Goal: Transaction & Acquisition: Purchase product/service

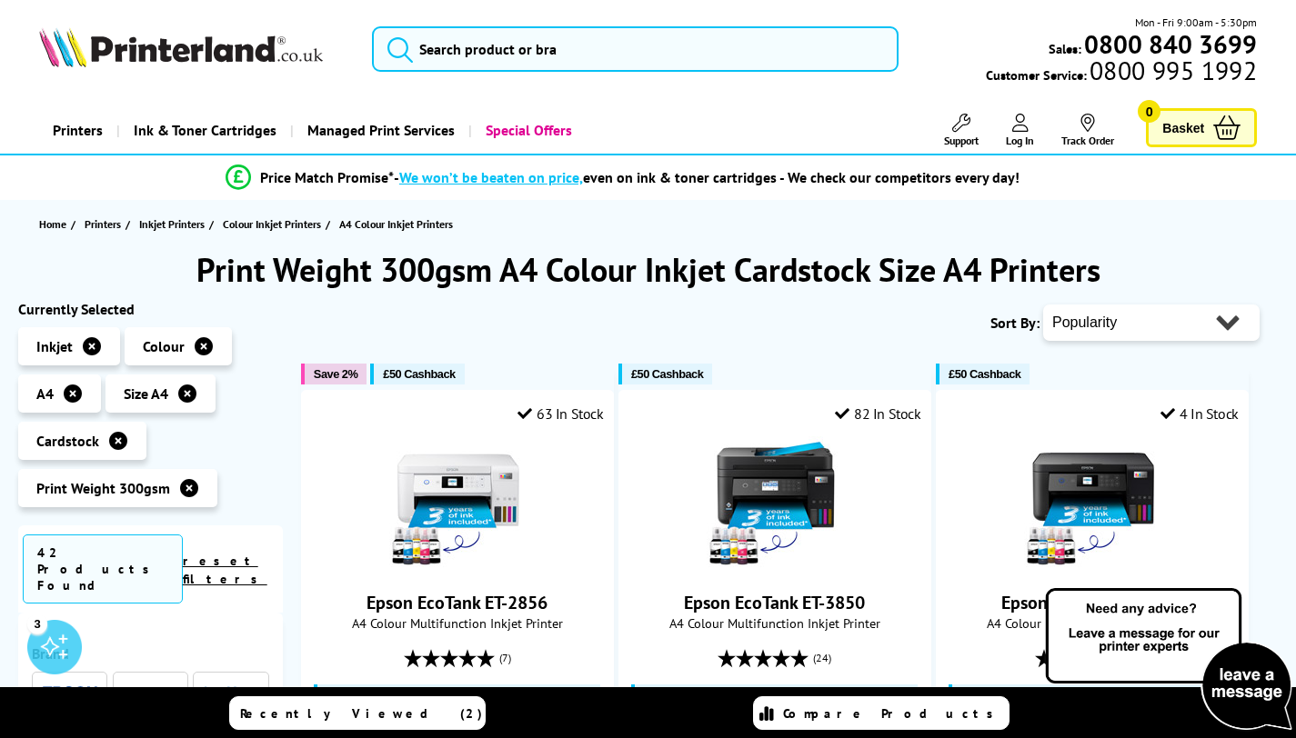
click at [89, 348] on icon at bounding box center [92, 346] width 18 height 18
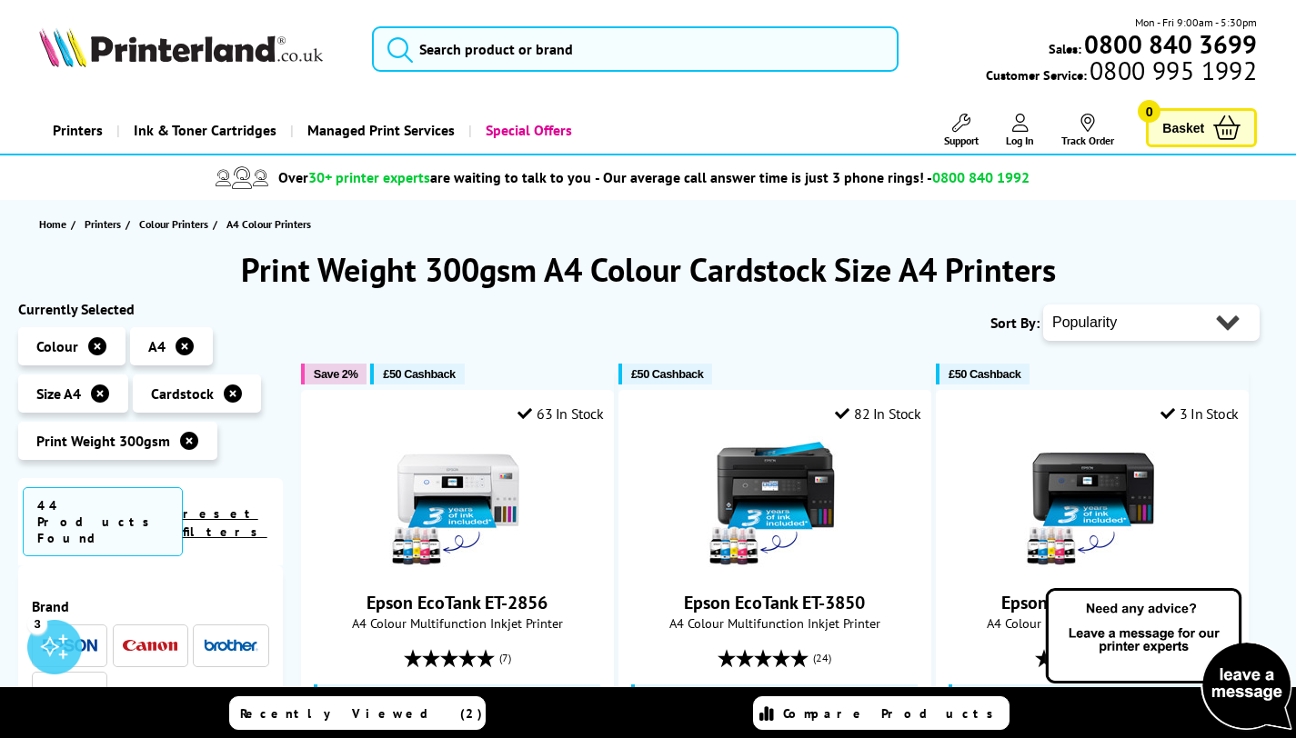
click at [89, 348] on icon at bounding box center [97, 346] width 18 height 18
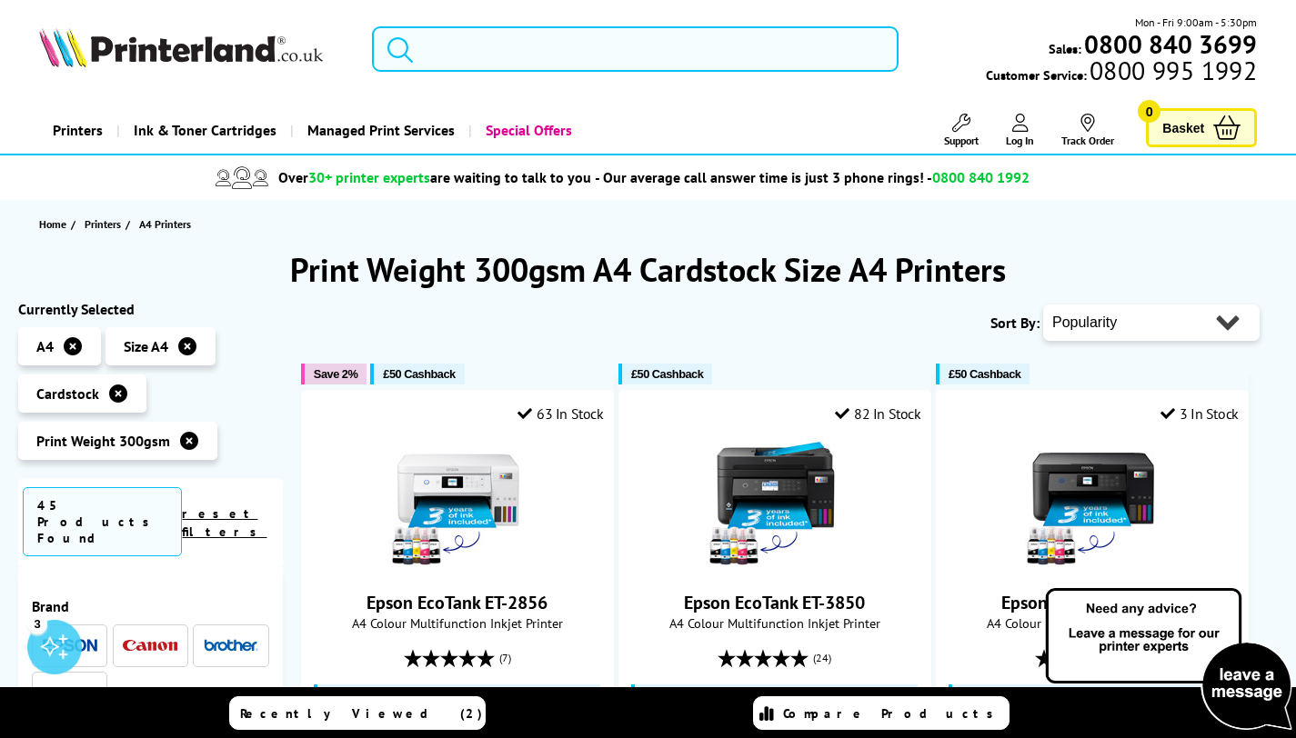
click at [89, 348] on li "A4" at bounding box center [59, 346] width 83 height 38
click at [75, 346] on icon at bounding box center [73, 346] width 18 height 18
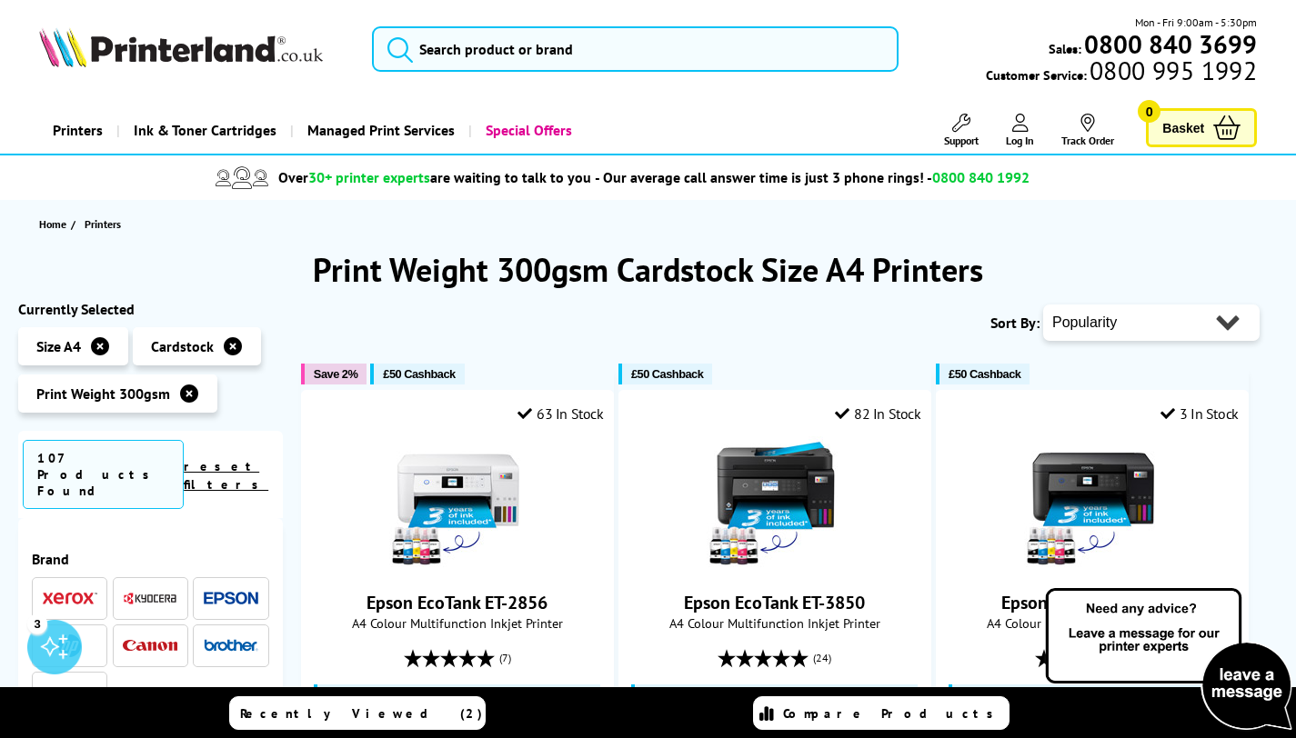
click at [102, 347] on icon at bounding box center [100, 346] width 18 height 18
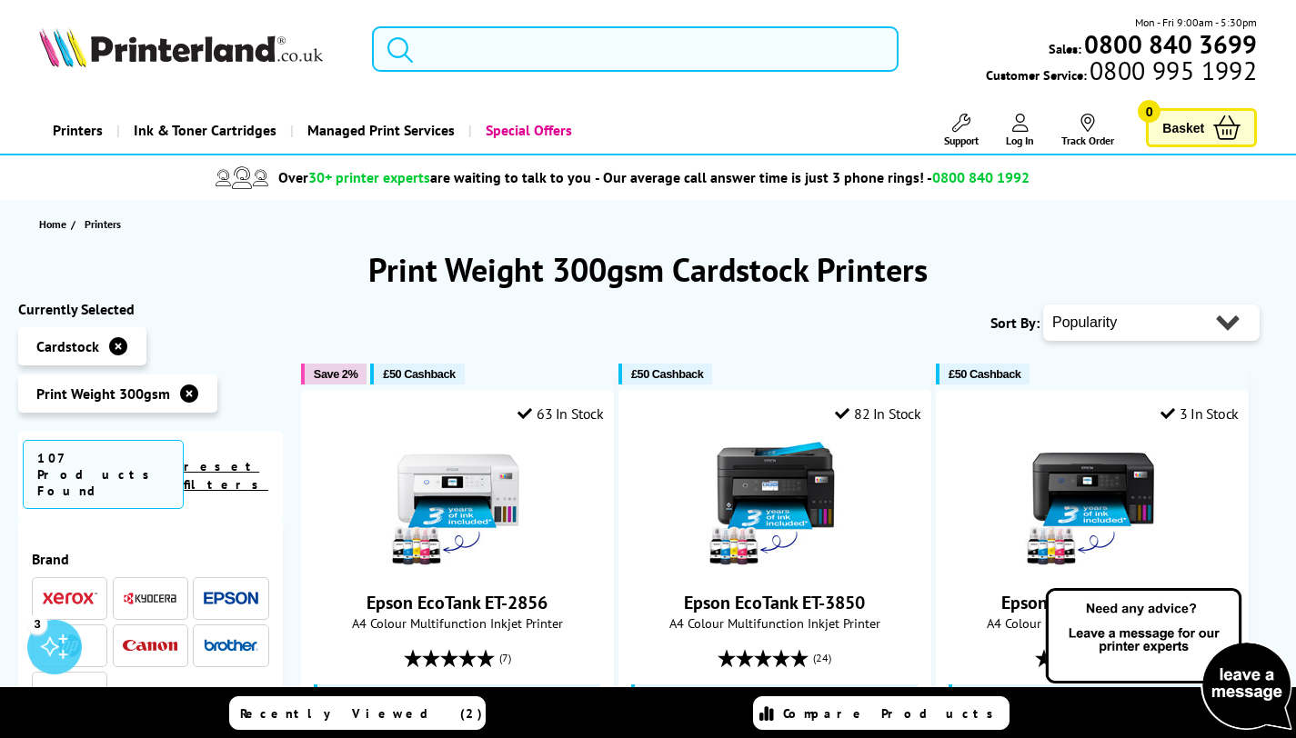
click at [102, 347] on li "Cardstock" at bounding box center [82, 346] width 128 height 38
click at [109, 347] on icon at bounding box center [118, 346] width 18 height 18
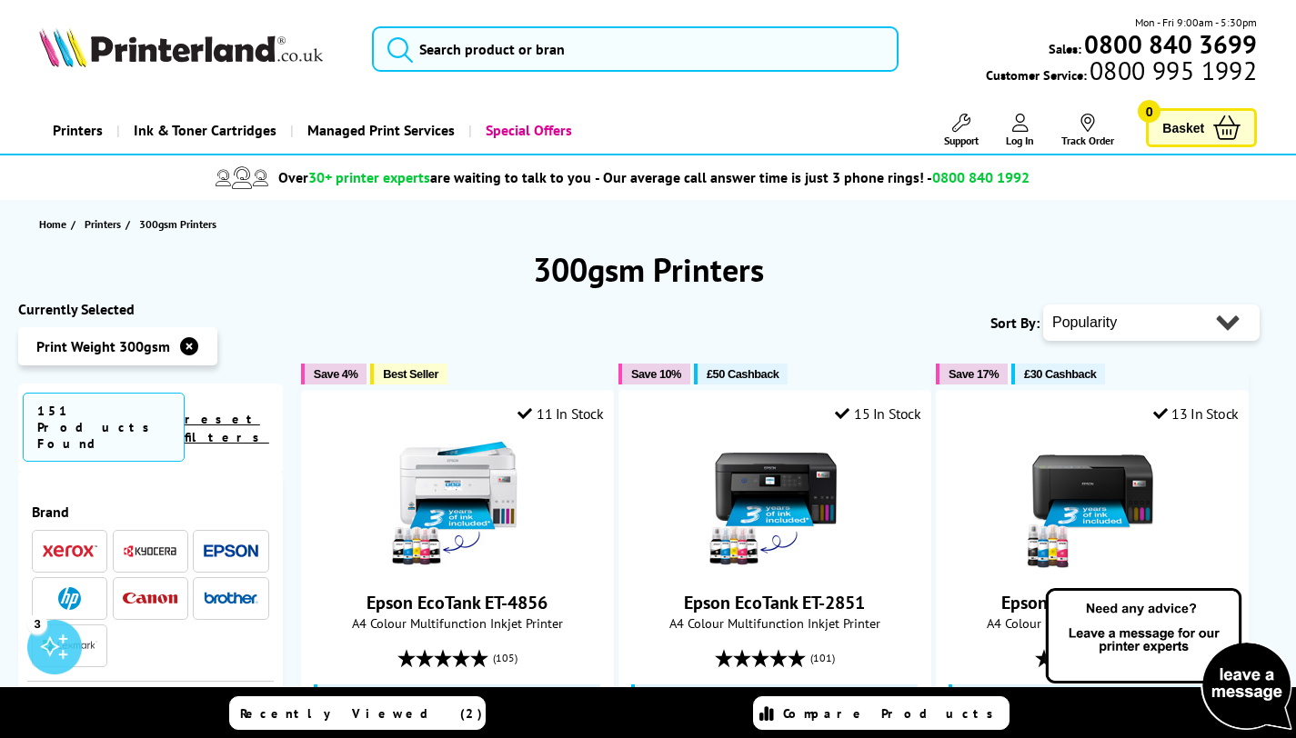
click at [187, 349] on icon at bounding box center [189, 346] width 18 height 18
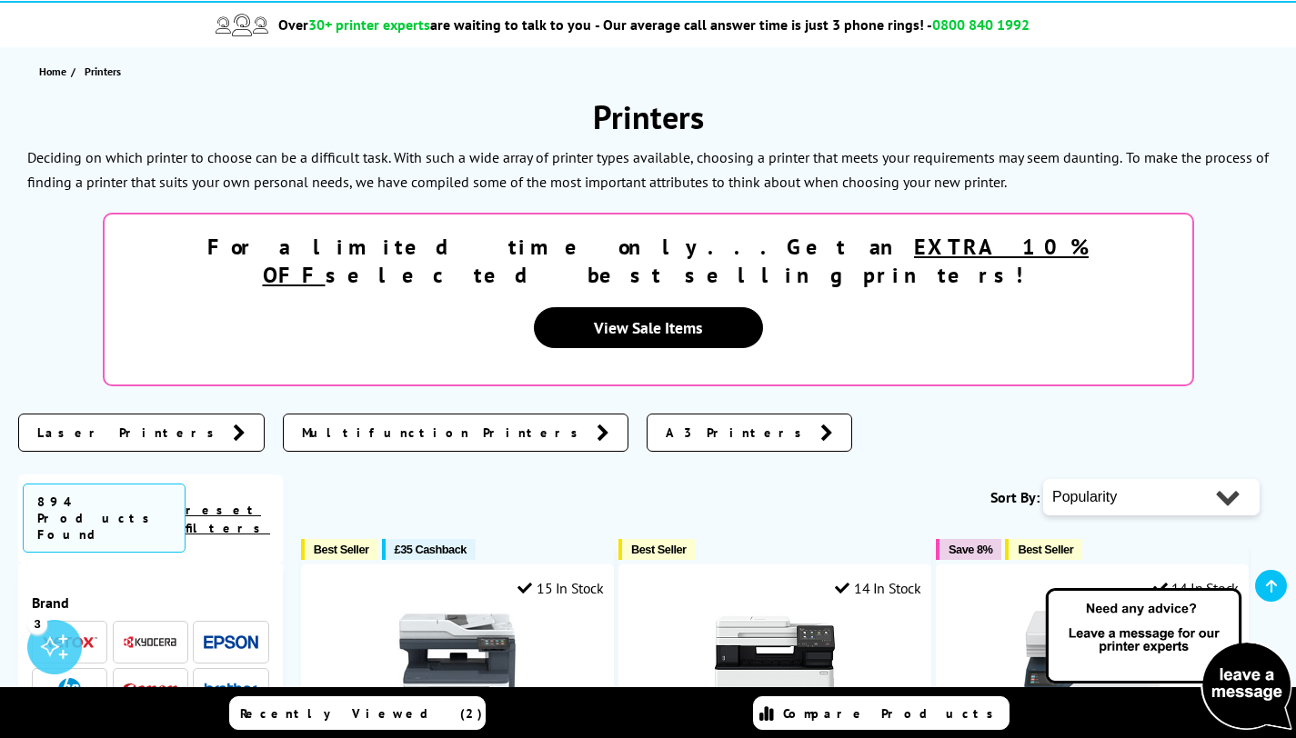
scroll to position [526, 0]
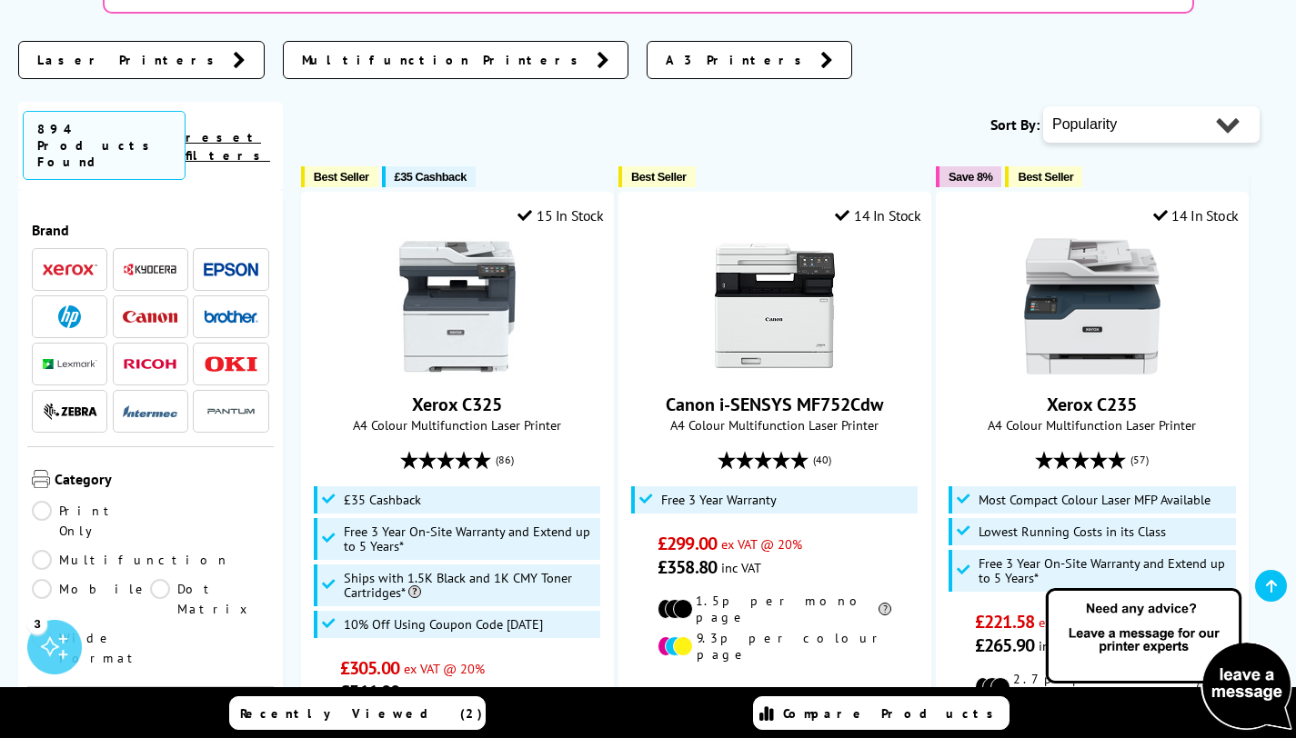
click at [221, 310] on img at bounding box center [231, 316] width 55 height 13
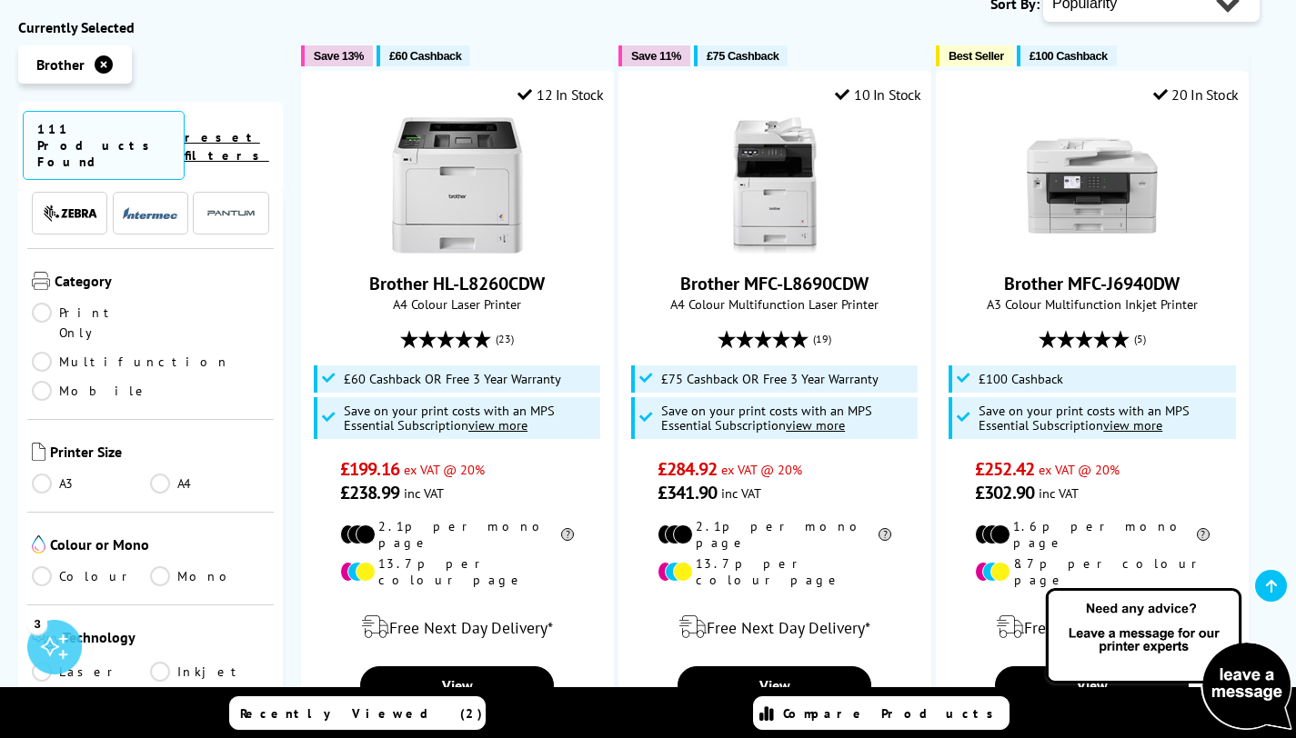
scroll to position [215, 0]
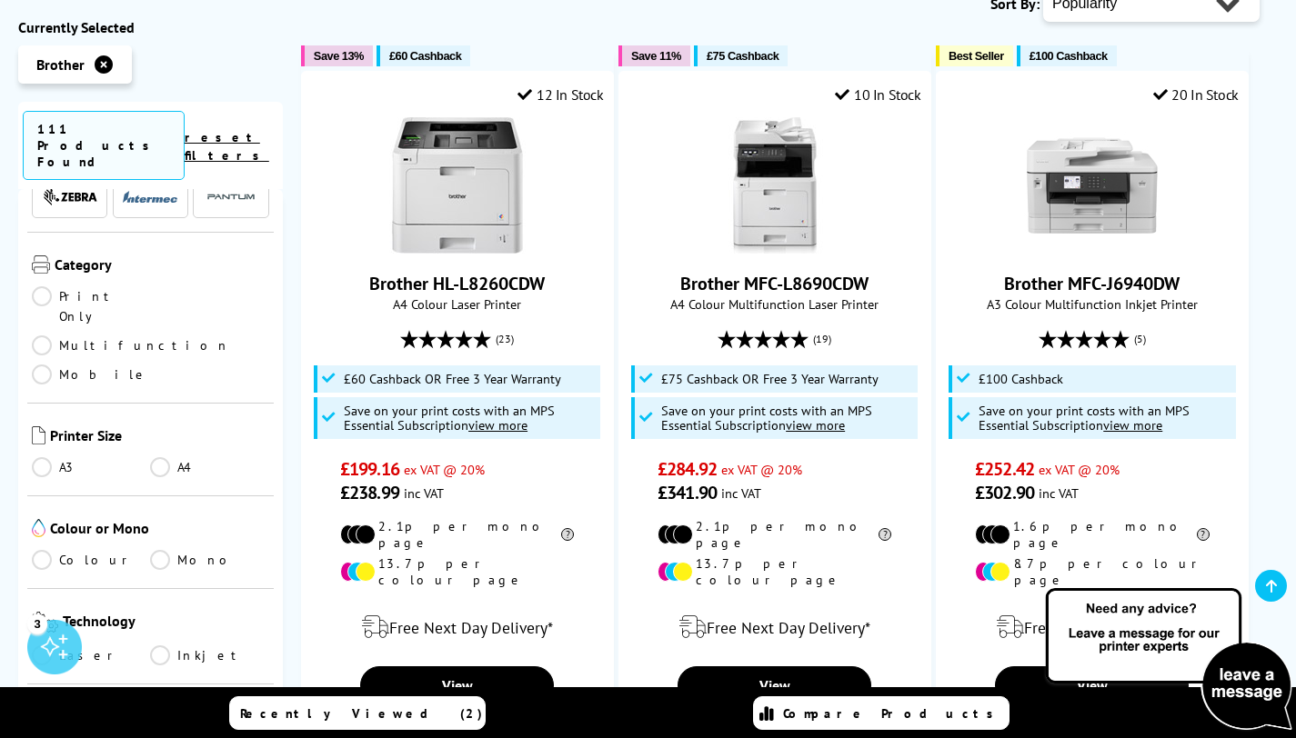
click at [57, 550] on link "Colour" at bounding box center [91, 560] width 118 height 20
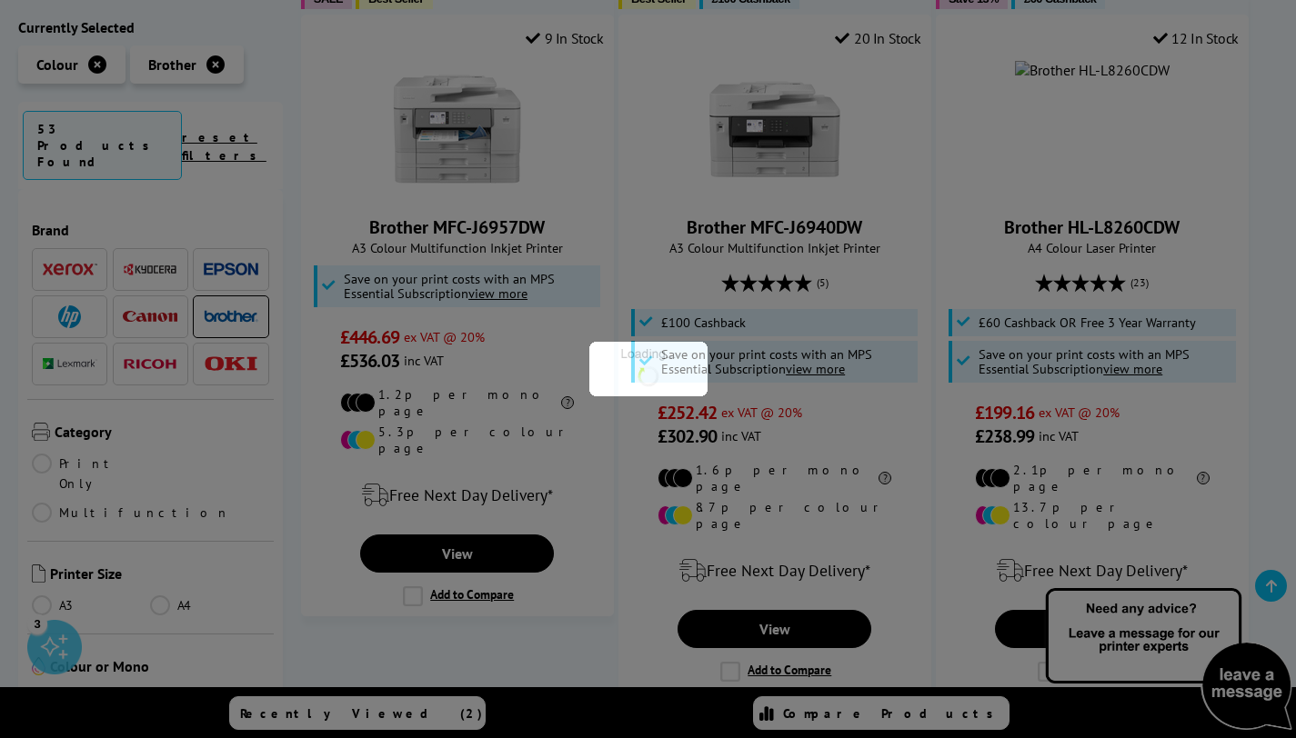
scroll to position [215, 0]
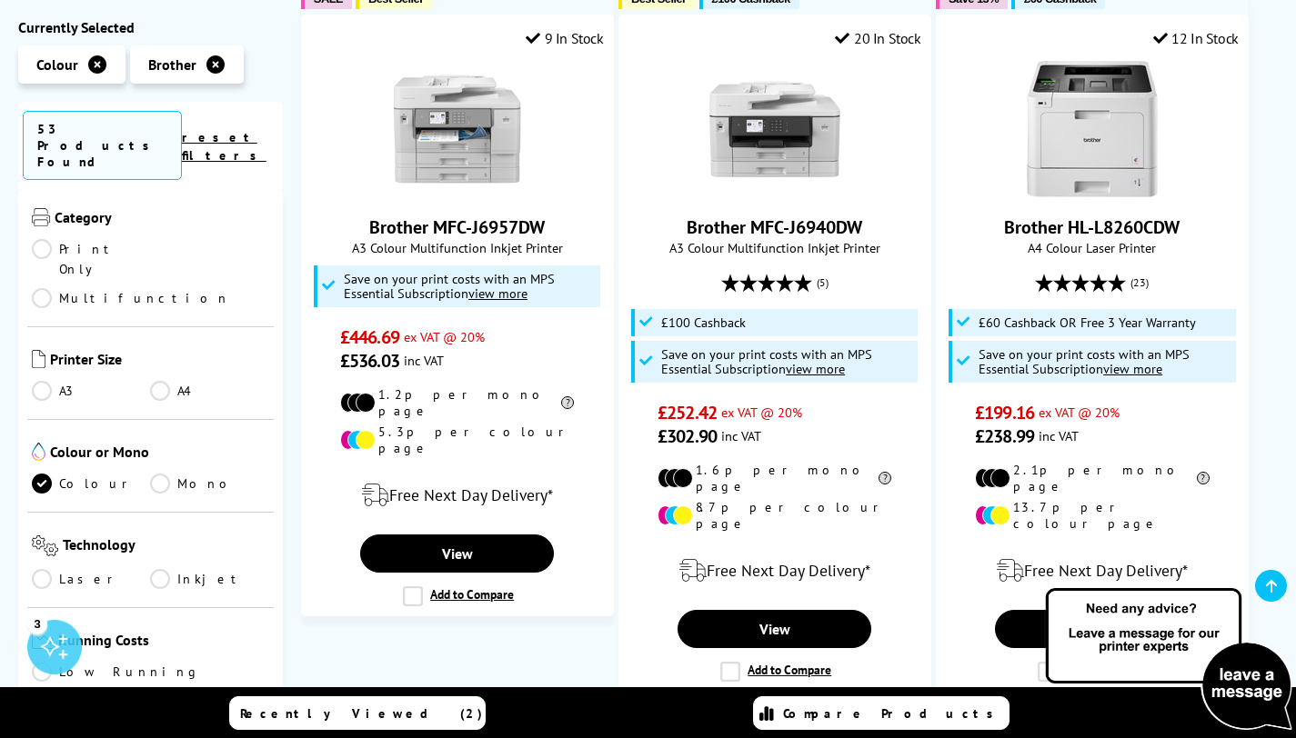
click at [166, 569] on link "Inkjet" at bounding box center [209, 579] width 118 height 20
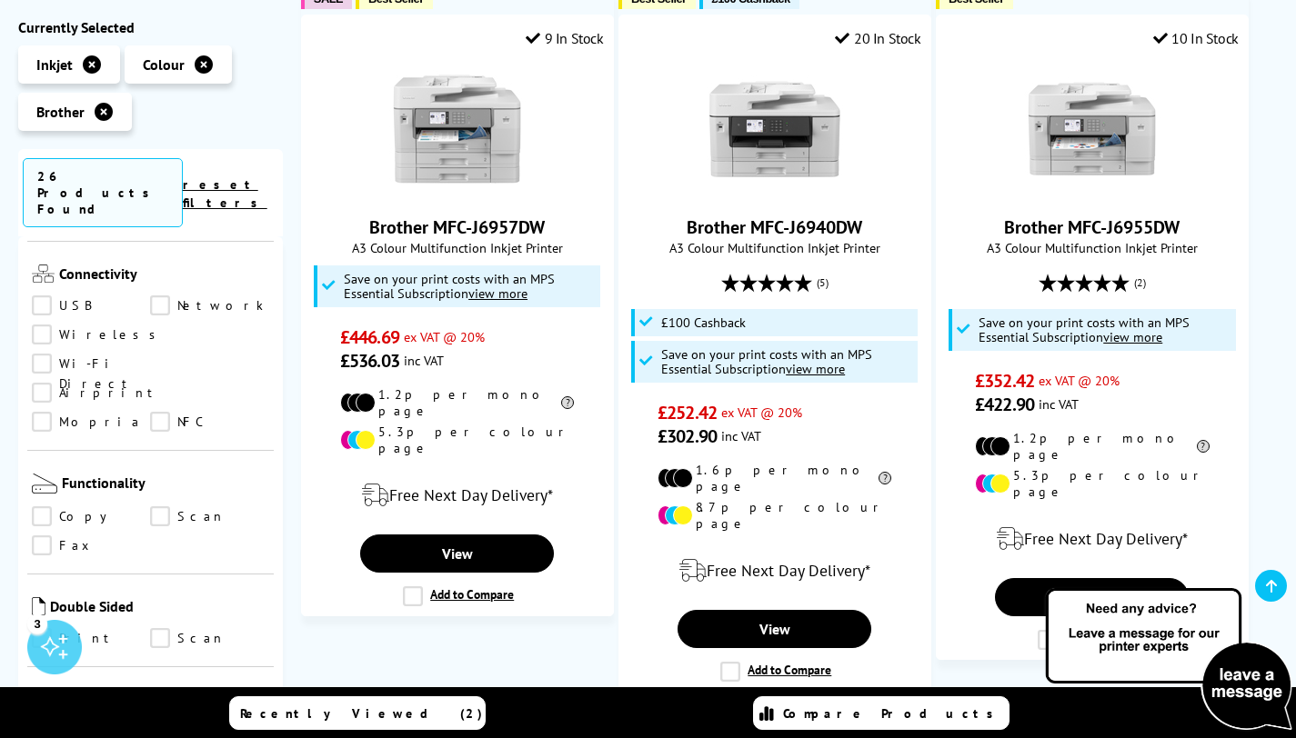
scroll to position [646, 0]
click at [158, 506] on link "Scan" at bounding box center [209, 516] width 118 height 20
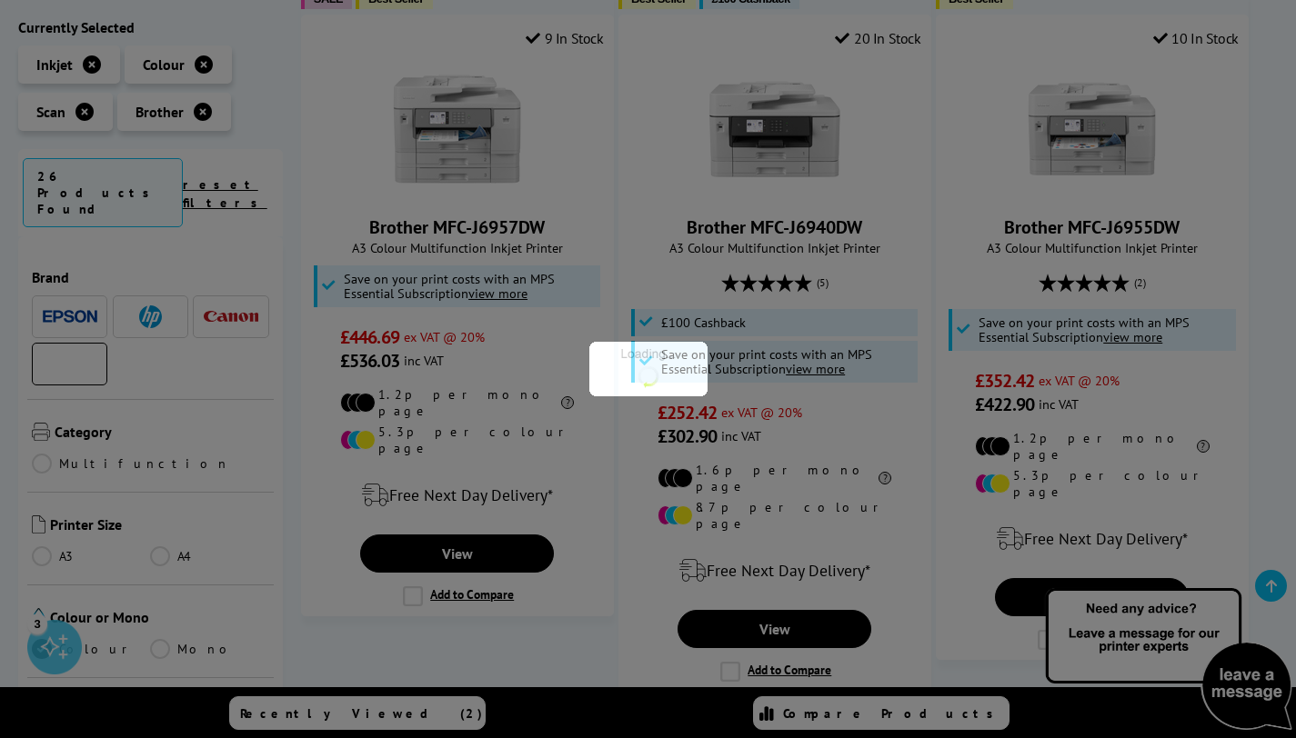
scroll to position [646, 0]
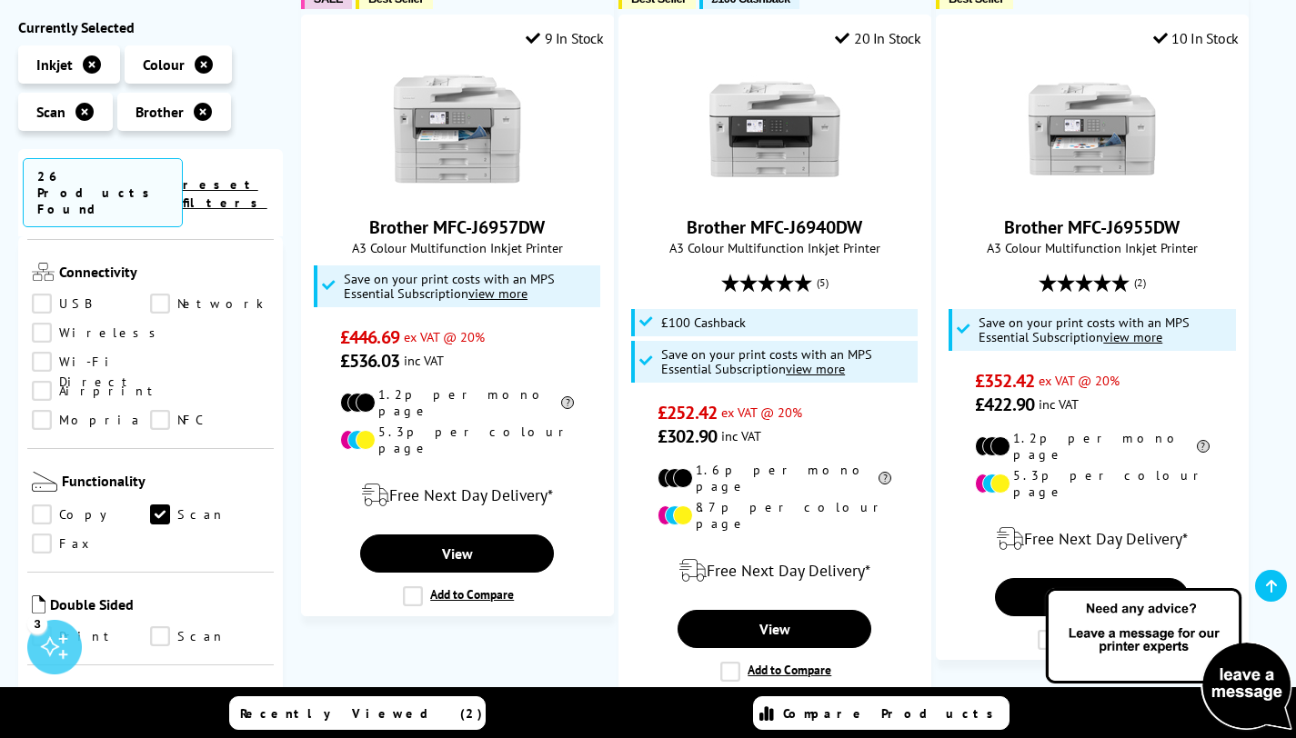
click at [36, 506] on link "Copy" at bounding box center [91, 516] width 118 height 20
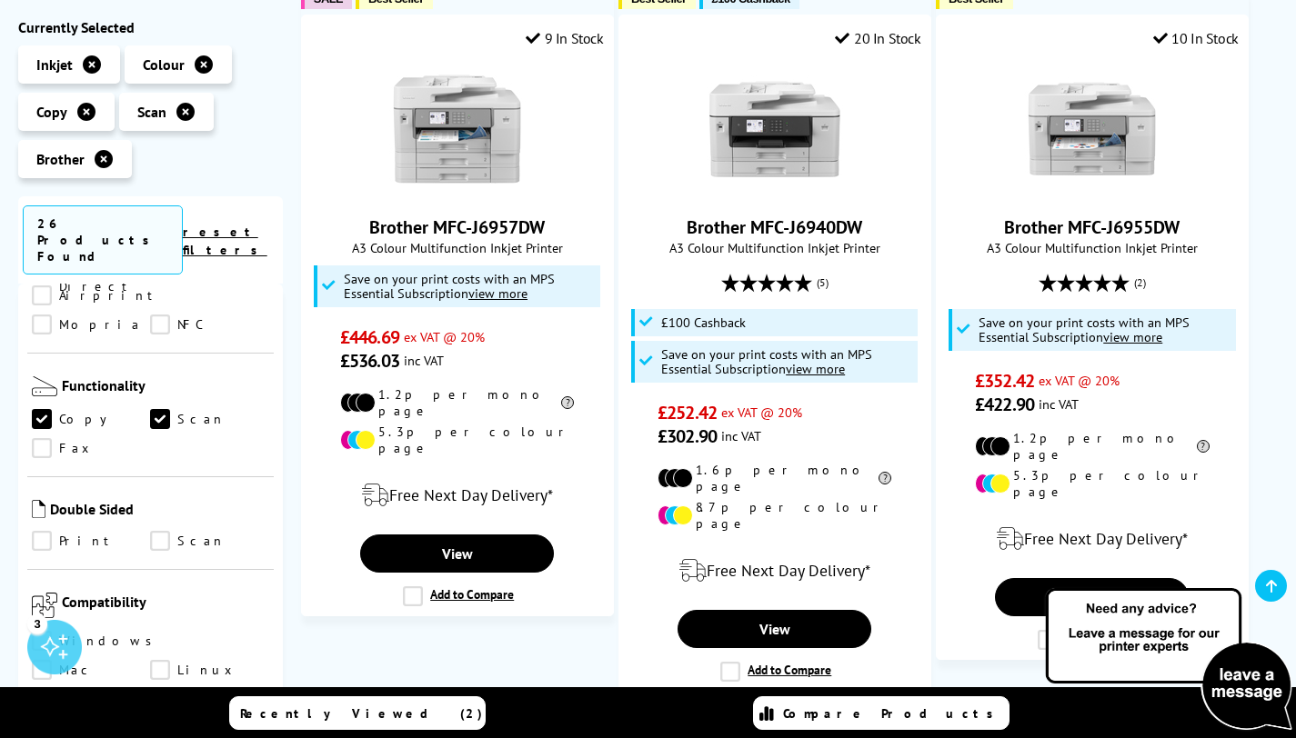
scroll to position [792, 0]
click at [64, 529] on link "Print" at bounding box center [91, 539] width 118 height 20
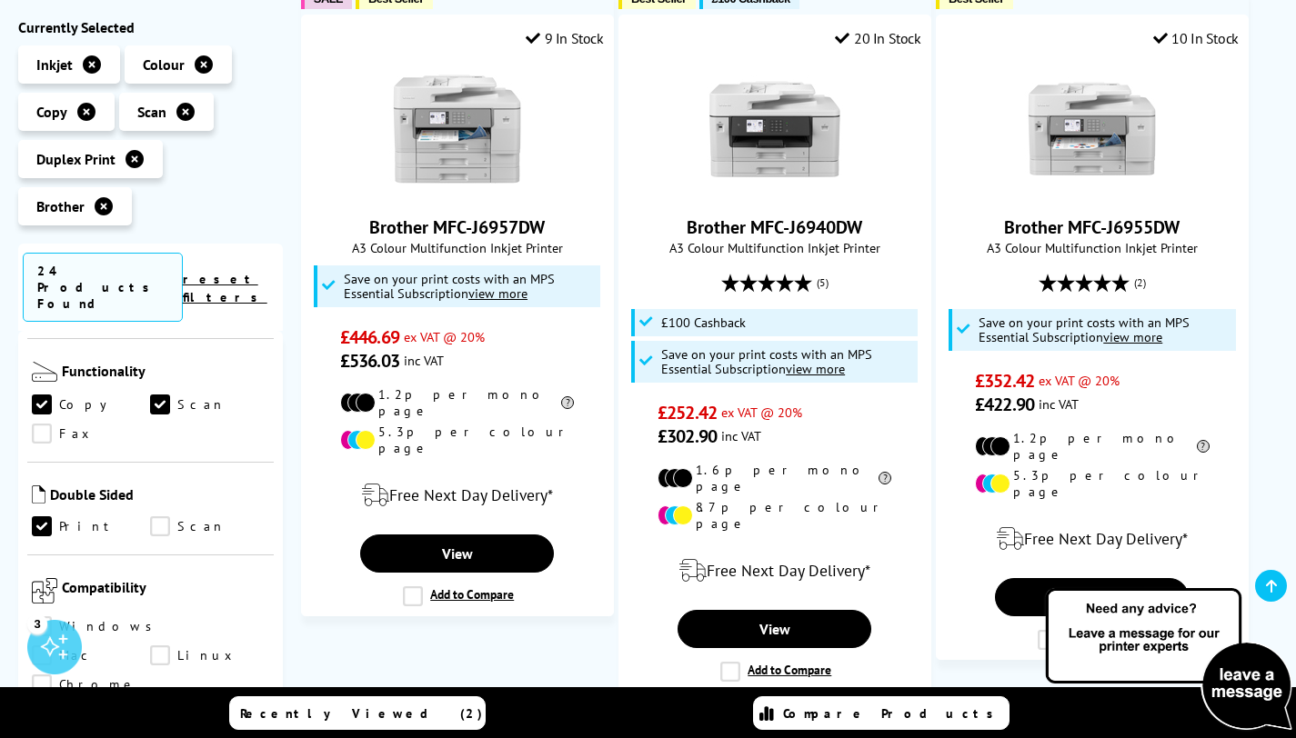
scroll to position [956, 0]
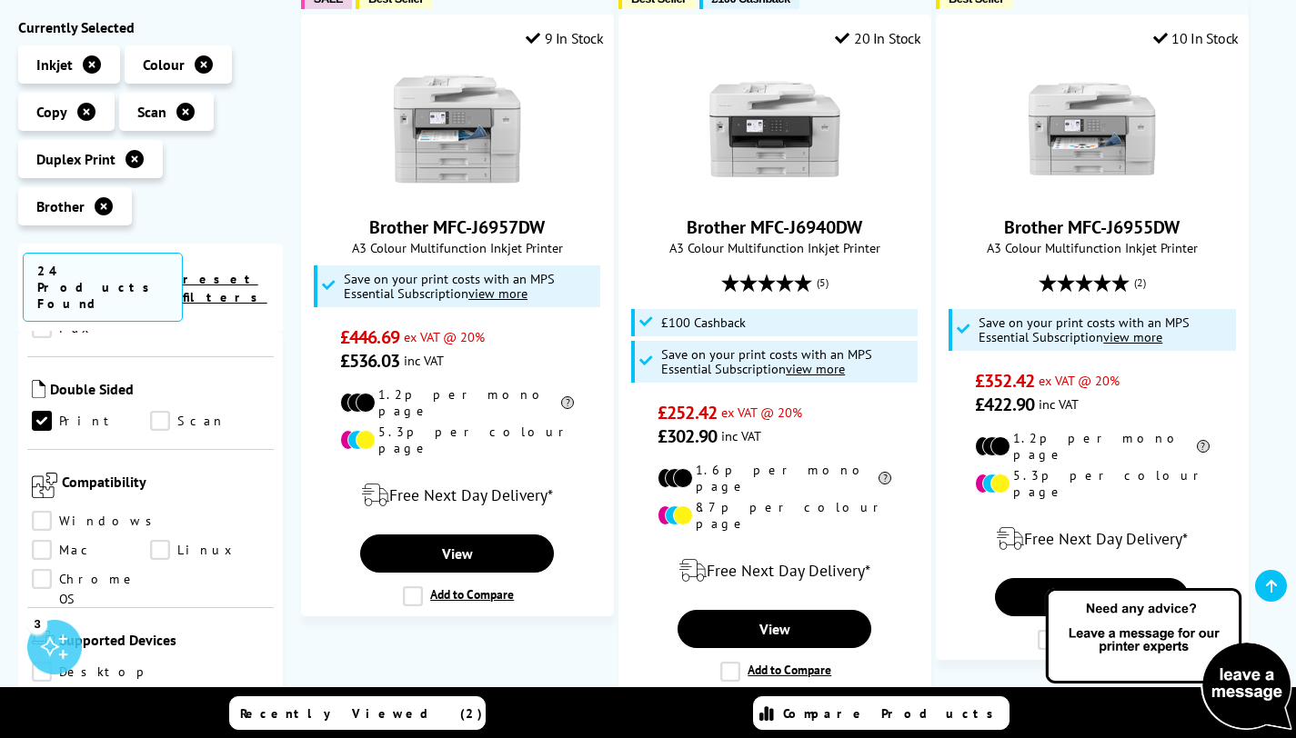
click at [150, 541] on link "Mac" at bounding box center [91, 551] width 118 height 20
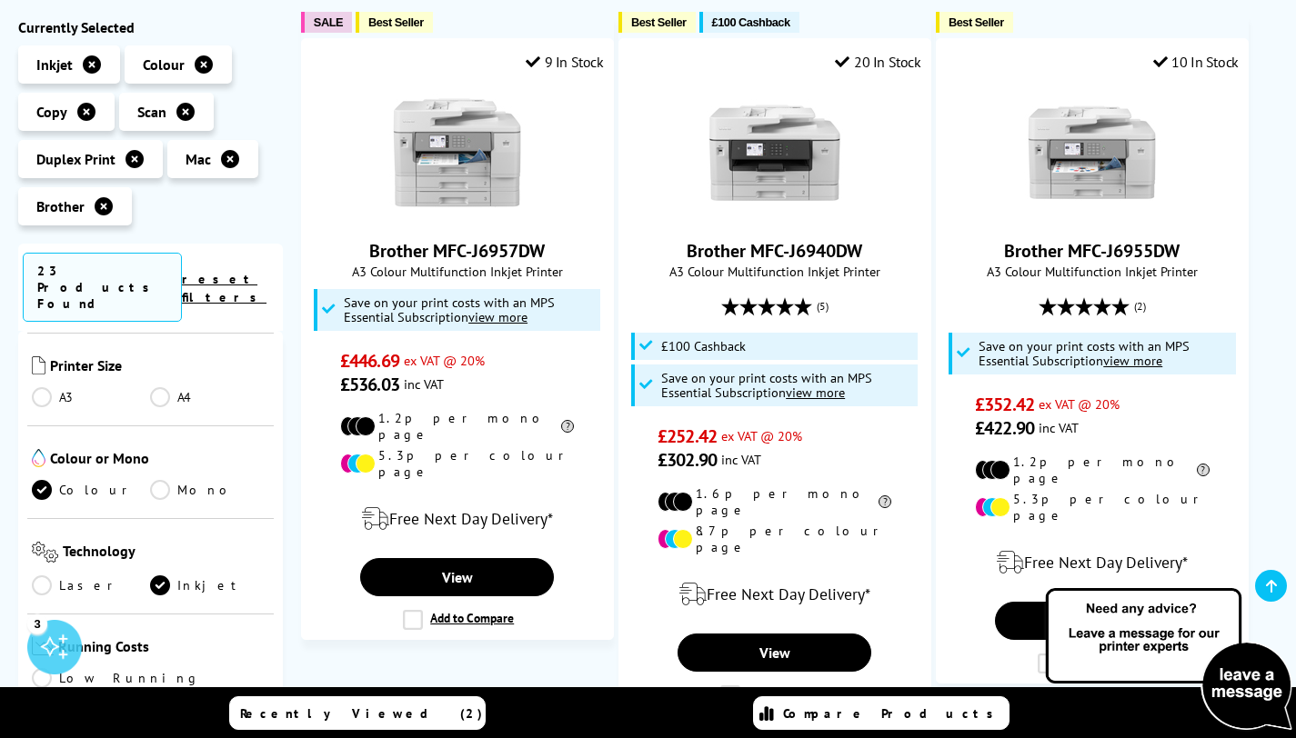
scroll to position [203, 0]
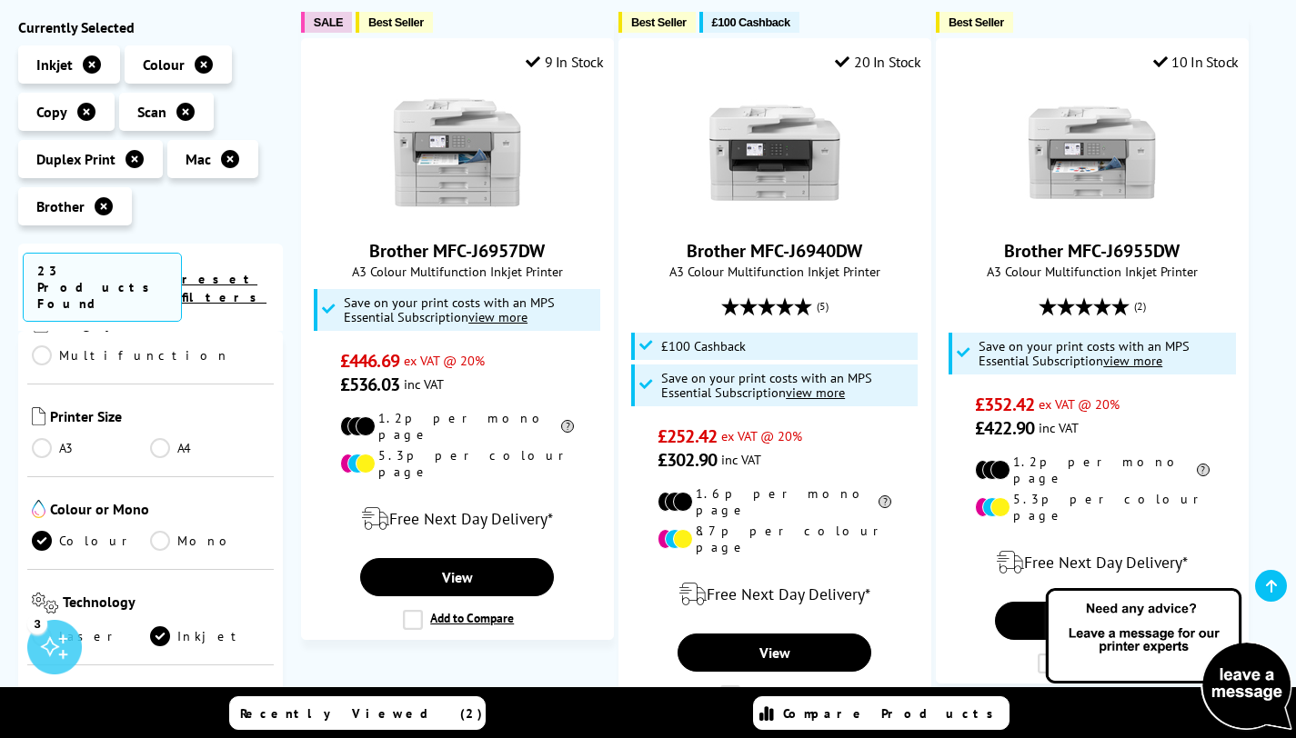
click at [166, 438] on link "A4" at bounding box center [209, 448] width 118 height 20
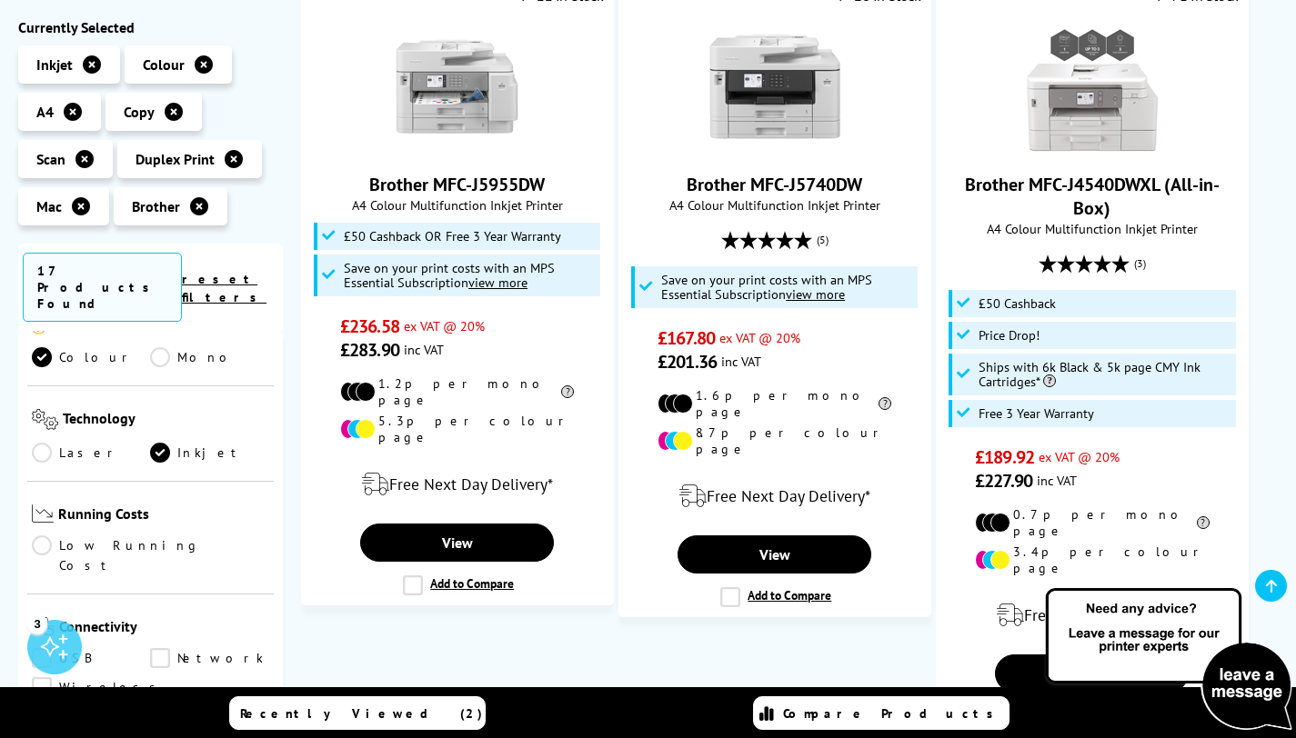
scroll to position [425, 0]
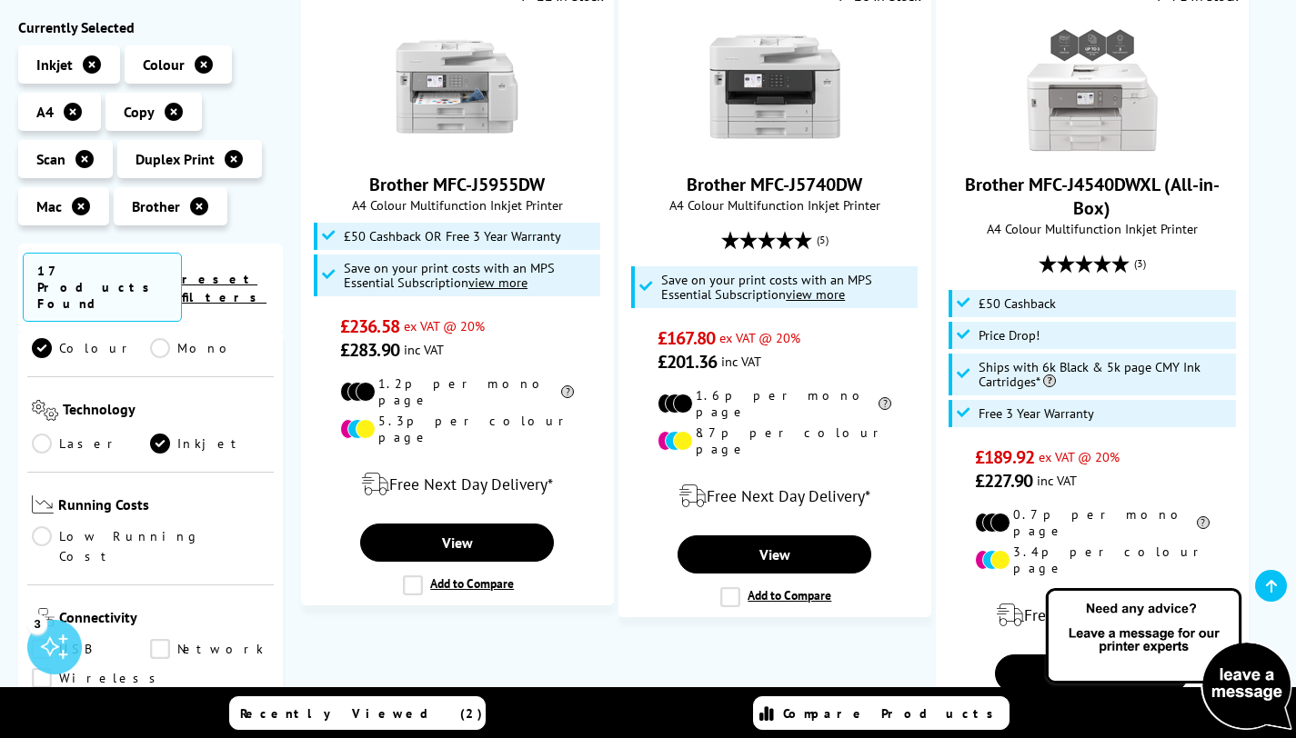
click at [58, 527] on link "Low Running Cost" at bounding box center [150, 547] width 237 height 40
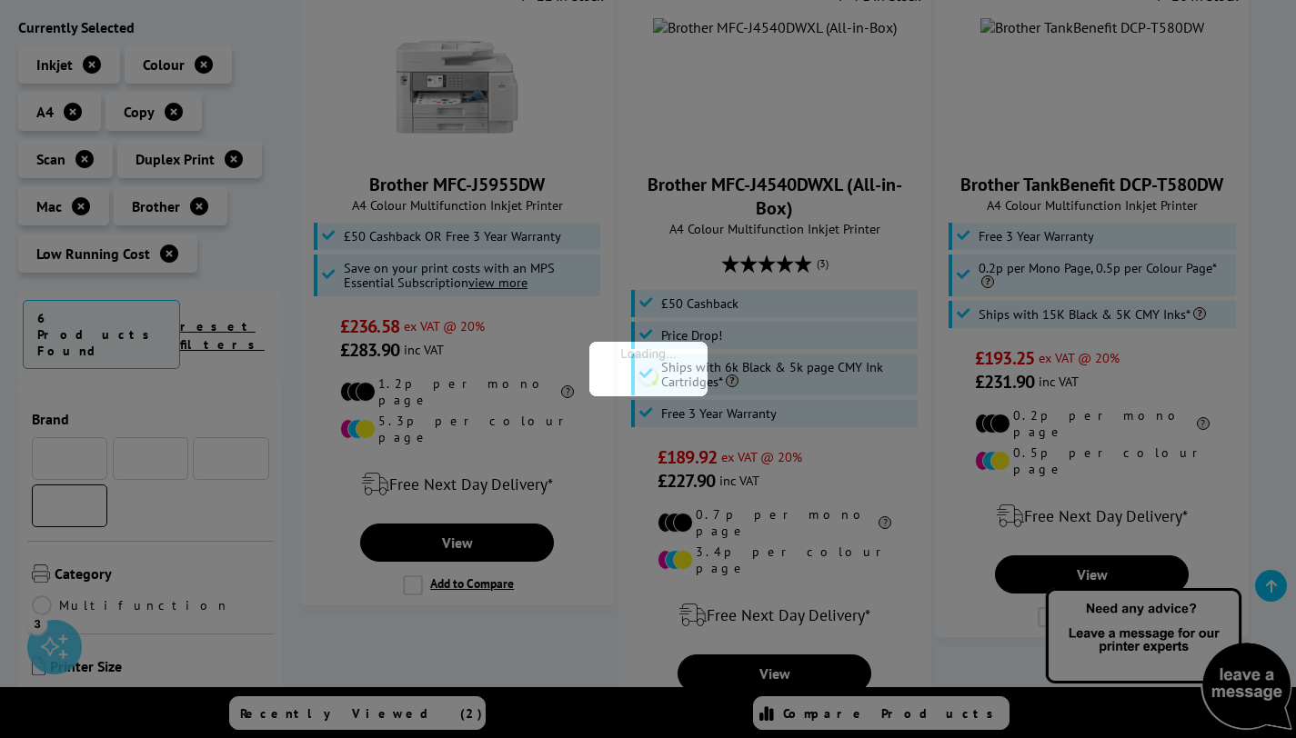
scroll to position [425, 0]
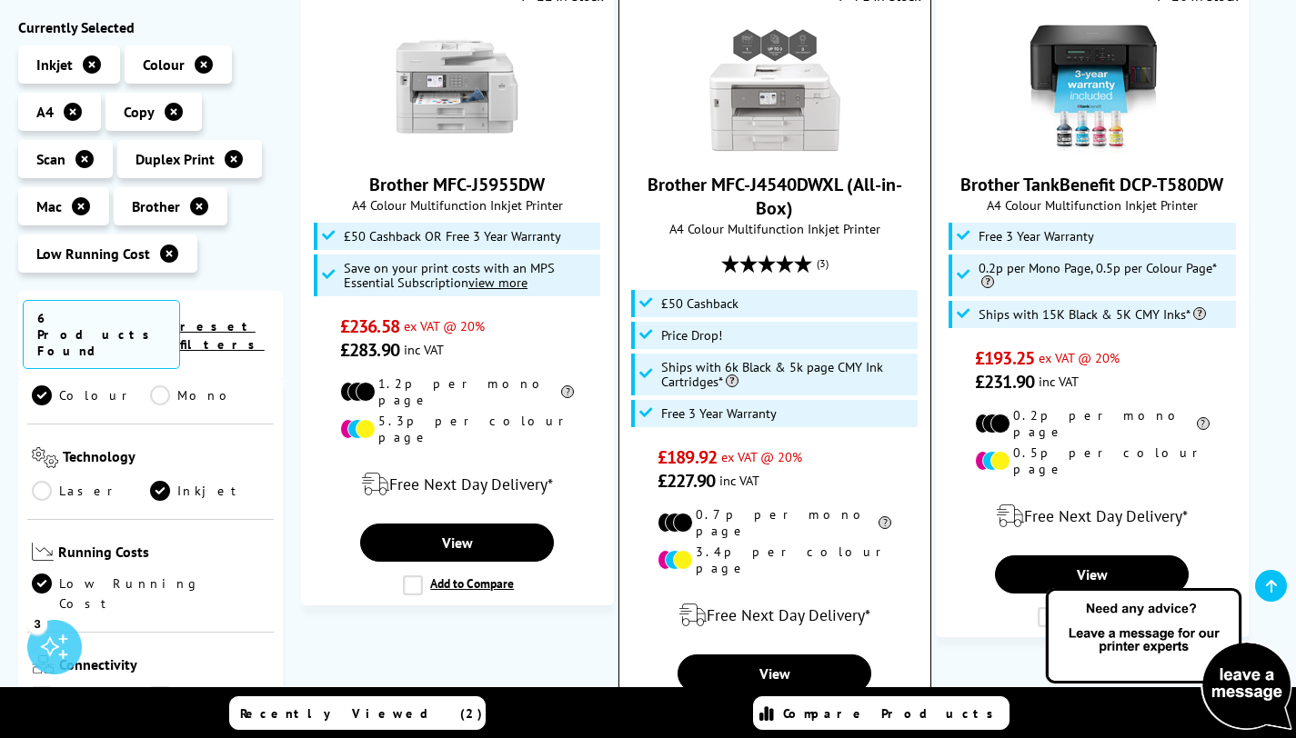
click at [772, 133] on img at bounding box center [774, 86] width 136 height 136
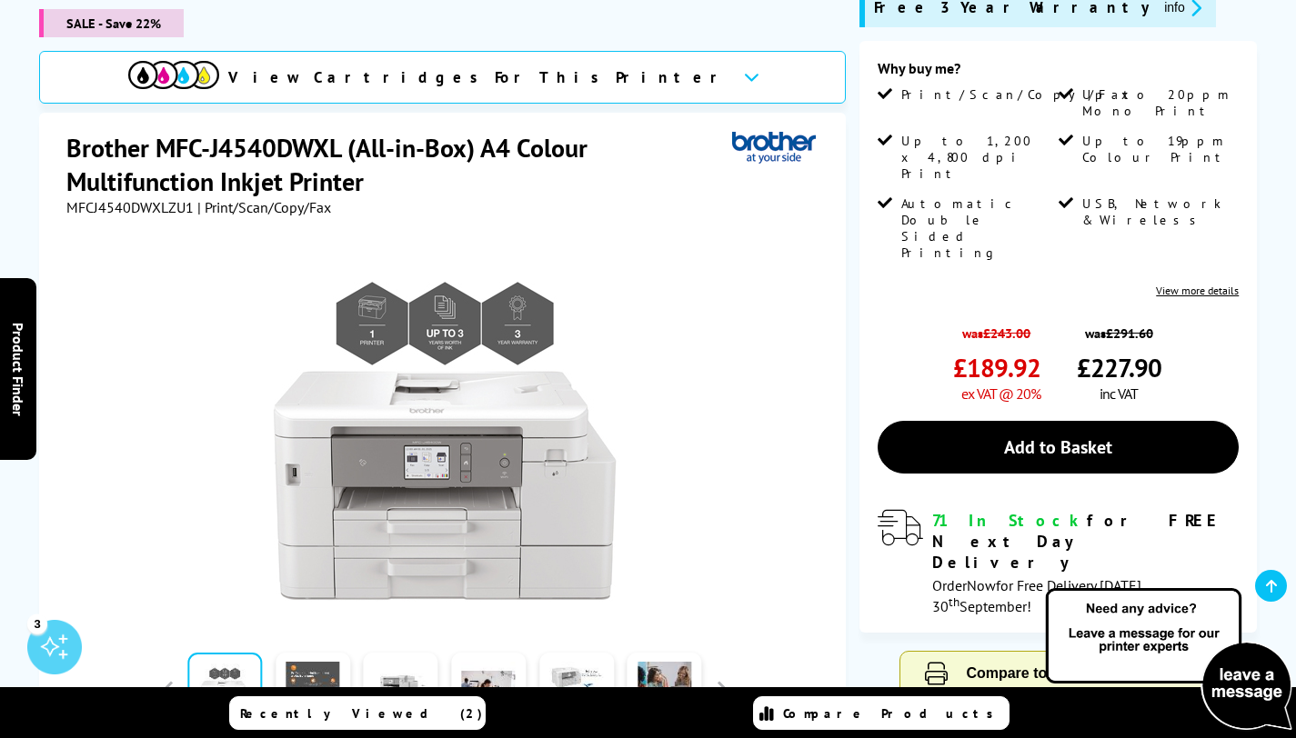
scroll to position [506, 0]
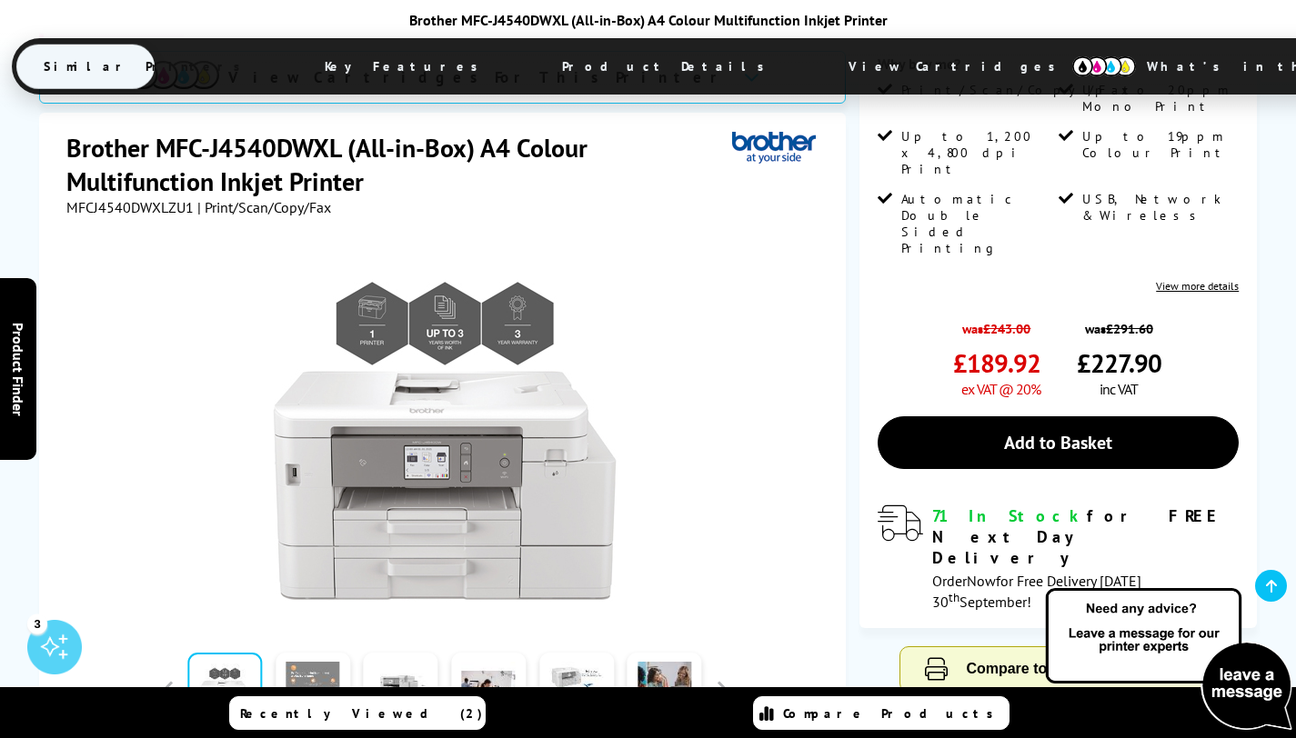
click at [306, 653] on link at bounding box center [312, 691] width 75 height 77
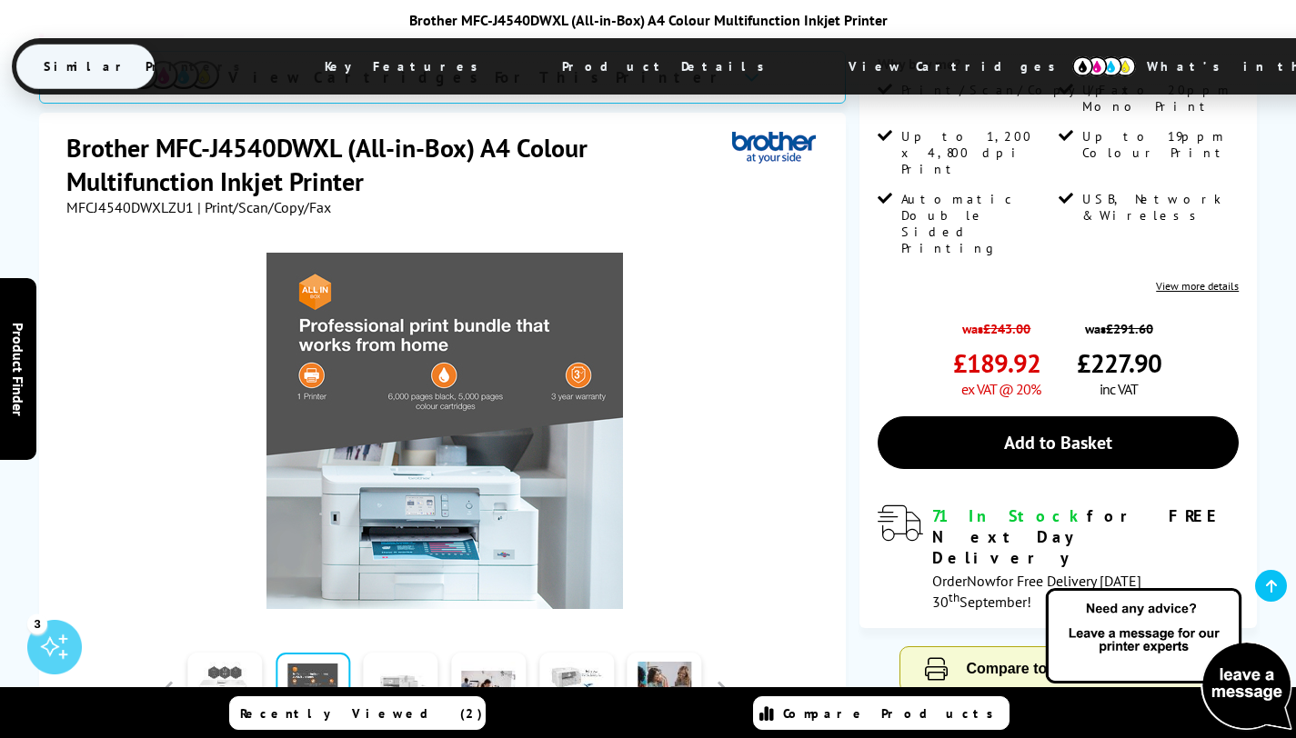
click at [388, 653] on link at bounding box center [401, 691] width 75 height 77
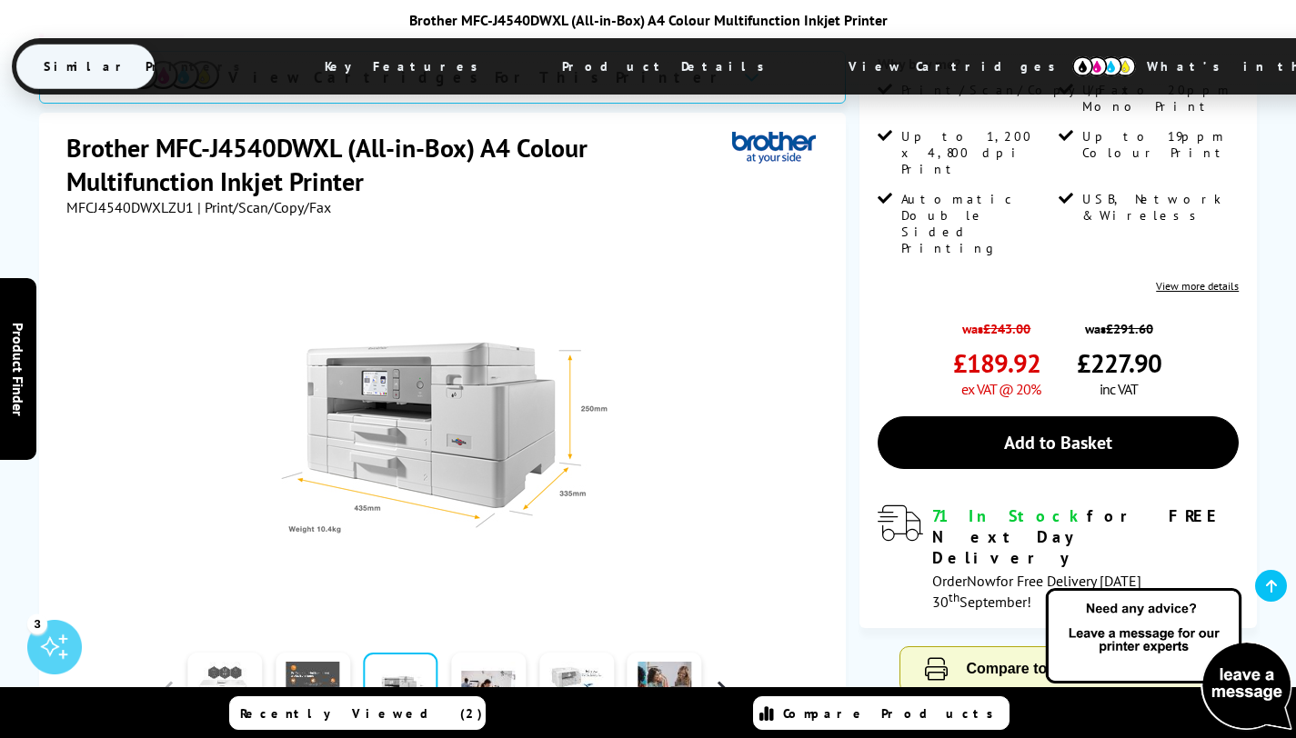
click at [719, 677] on button "button" at bounding box center [721, 690] width 27 height 27
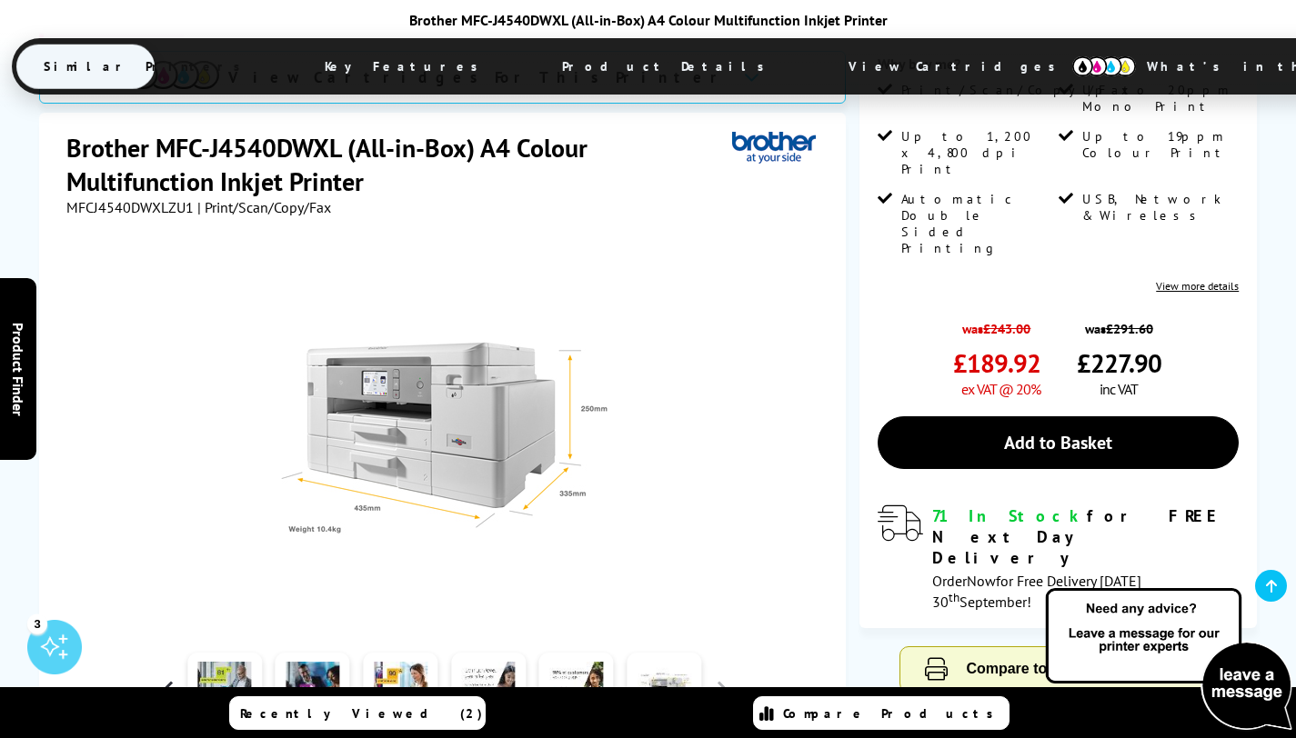
click at [169, 677] on button "button" at bounding box center [167, 690] width 27 height 27
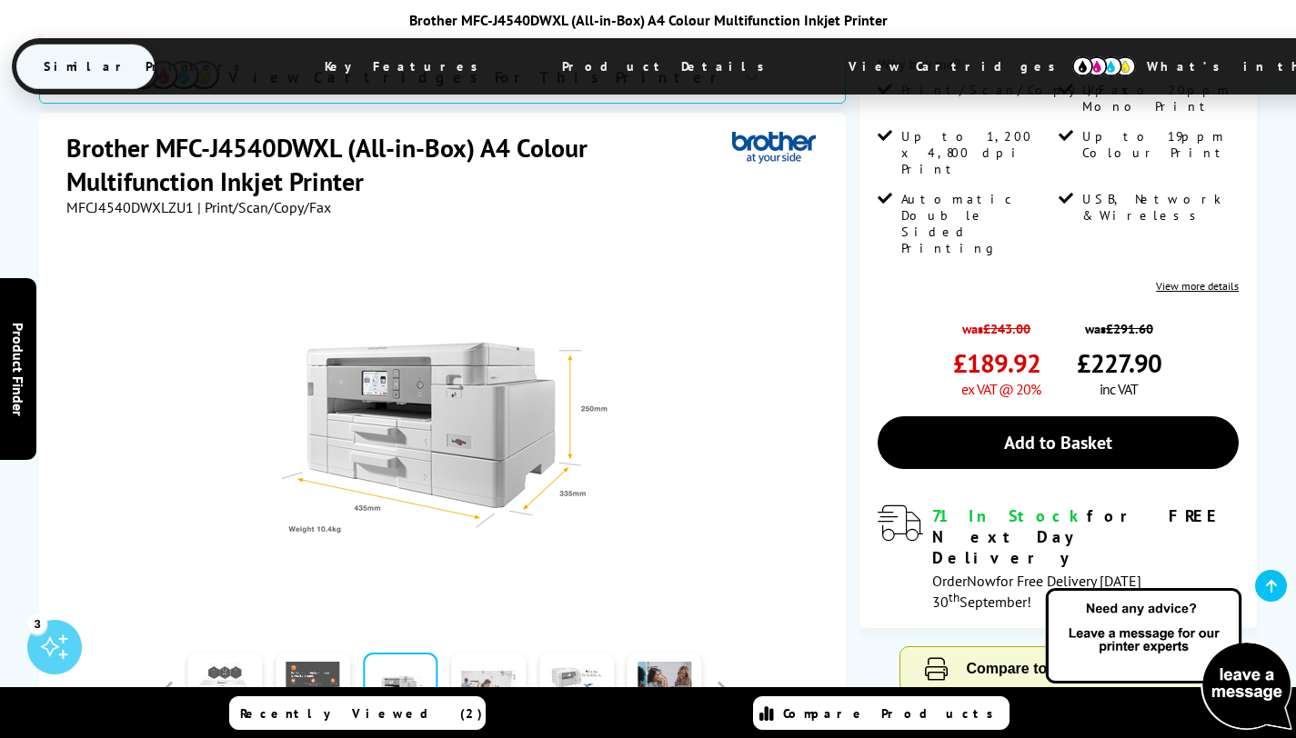
click at [487, 653] on link at bounding box center [488, 691] width 75 height 77
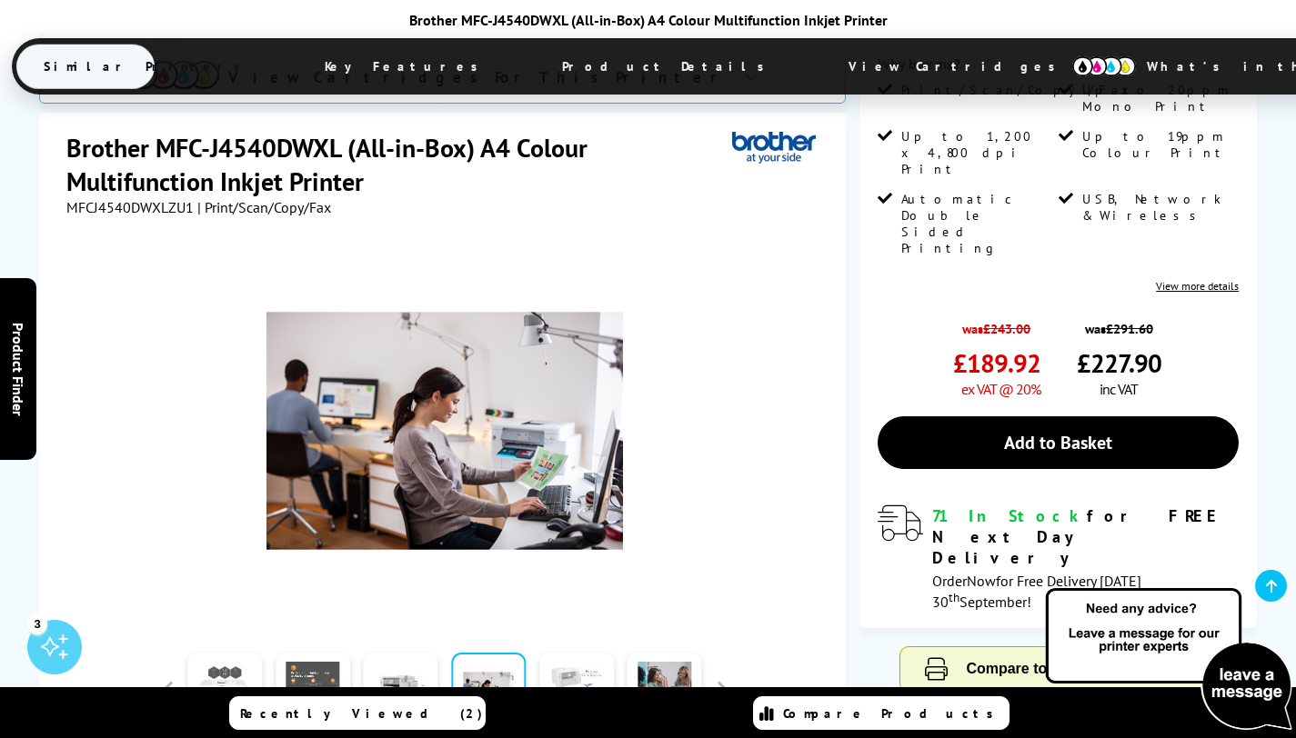
click at [559, 653] on link at bounding box center [576, 691] width 75 height 77
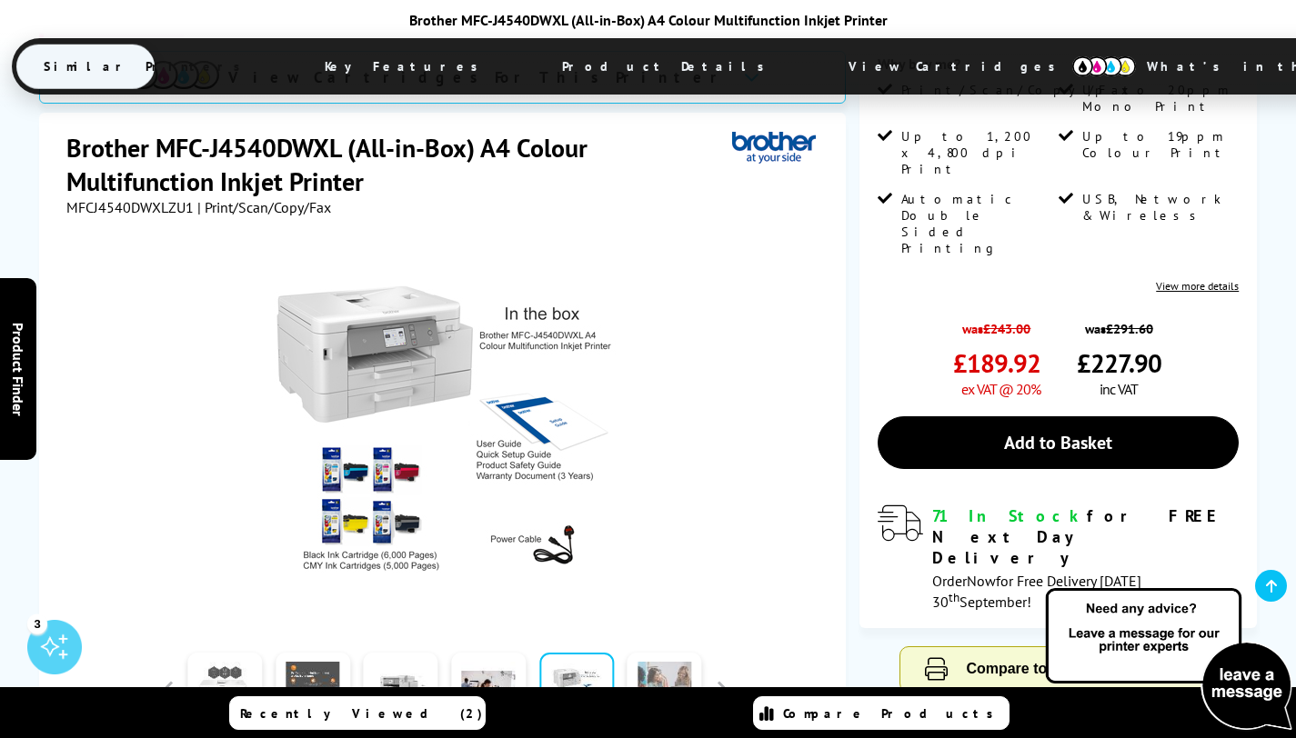
click at [666, 653] on link at bounding box center [664, 691] width 75 height 77
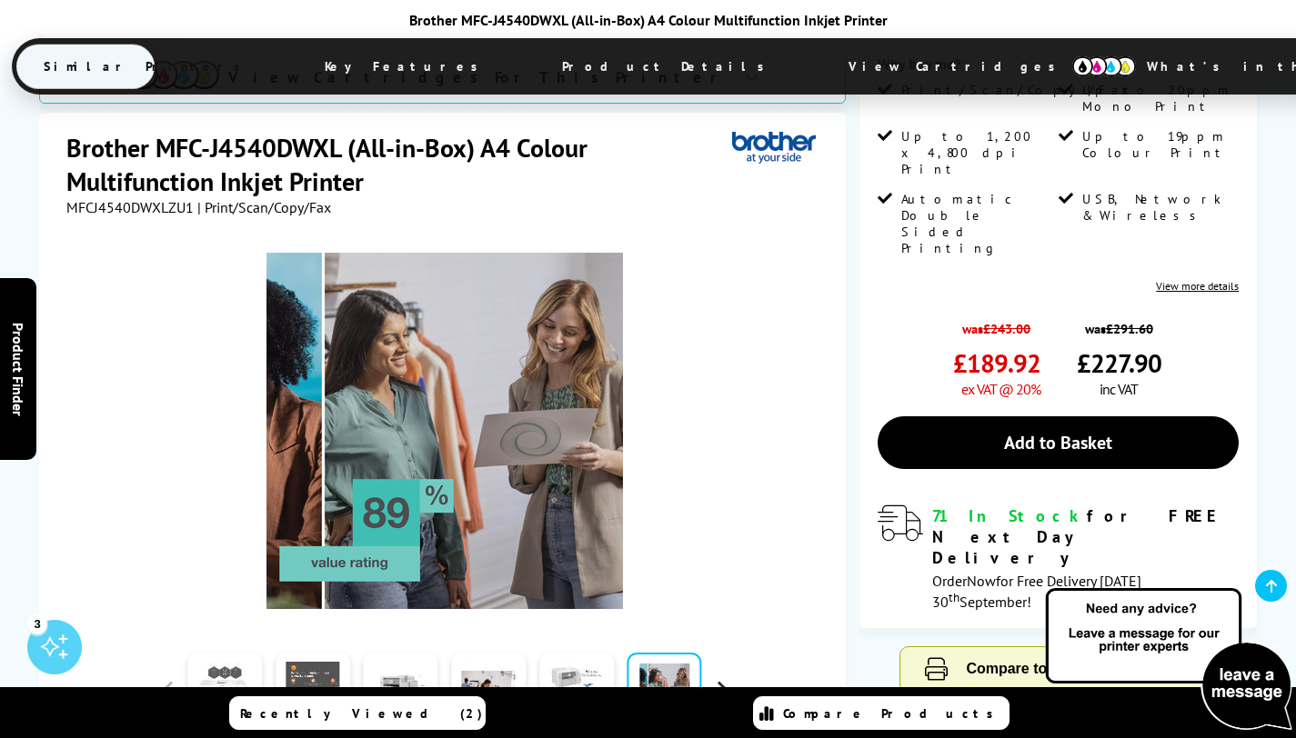
click at [717, 677] on button "button" at bounding box center [721, 690] width 27 height 27
click at [208, 653] on link at bounding box center [224, 691] width 75 height 77
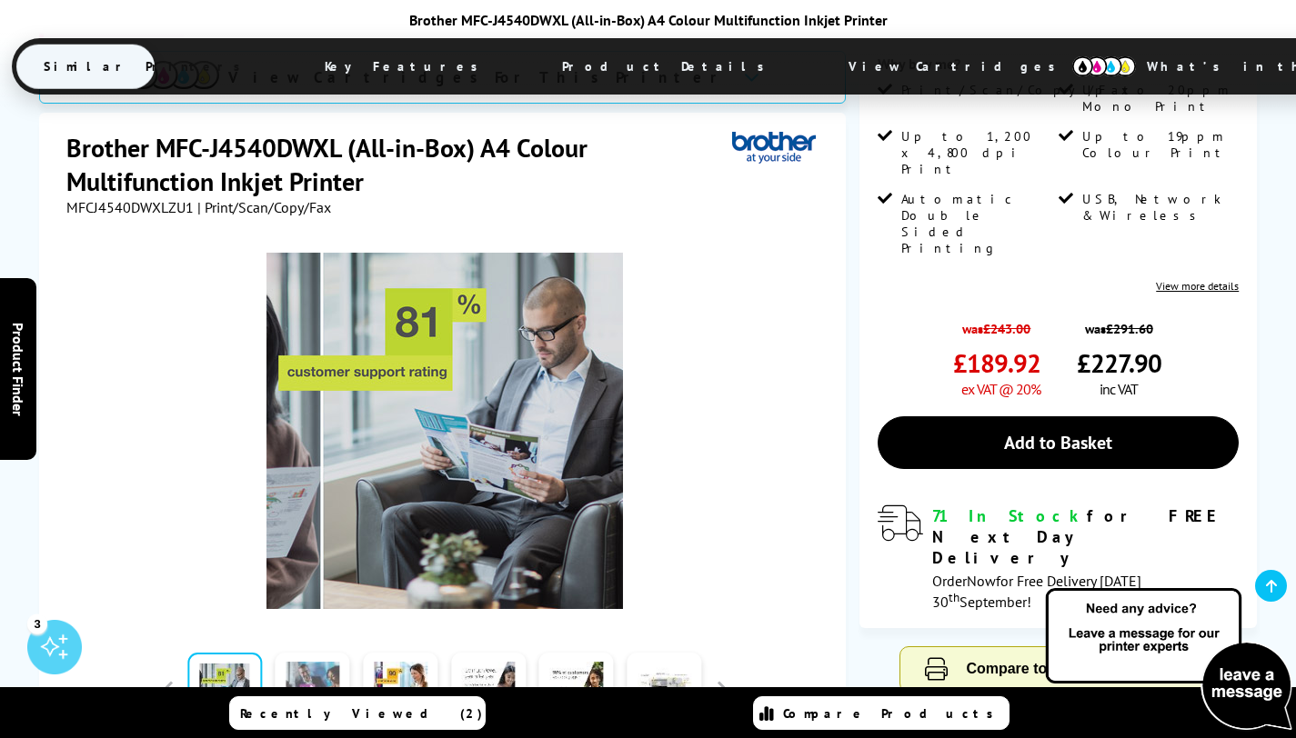
click at [295, 653] on link at bounding box center [312, 691] width 75 height 77
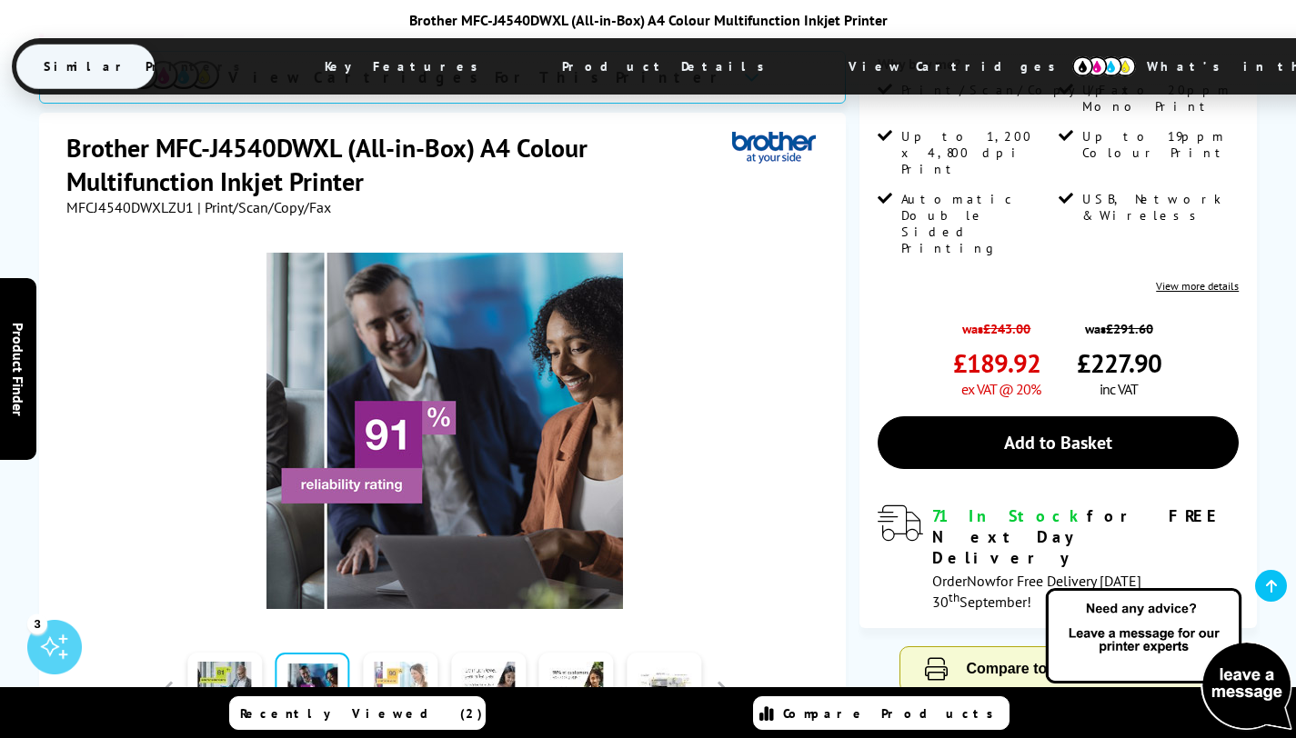
click at [388, 653] on link at bounding box center [400, 691] width 75 height 77
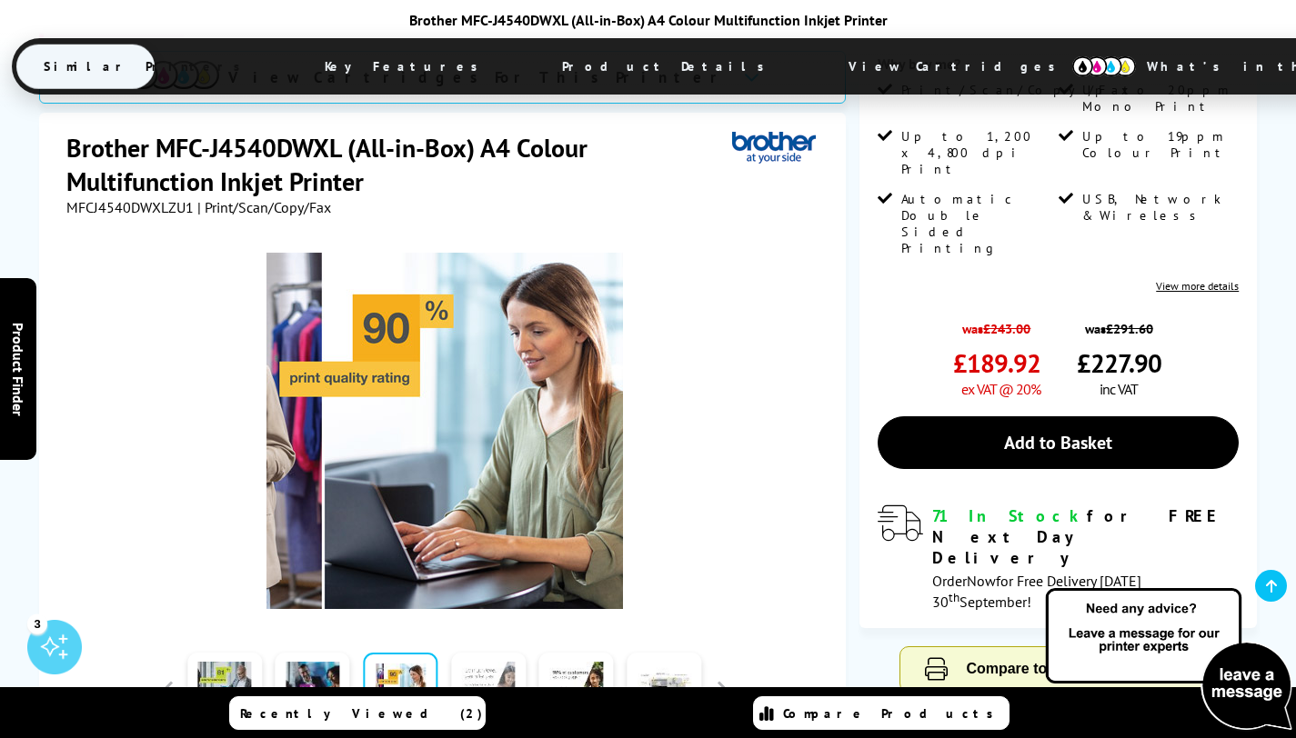
click at [472, 653] on link at bounding box center [488, 691] width 75 height 77
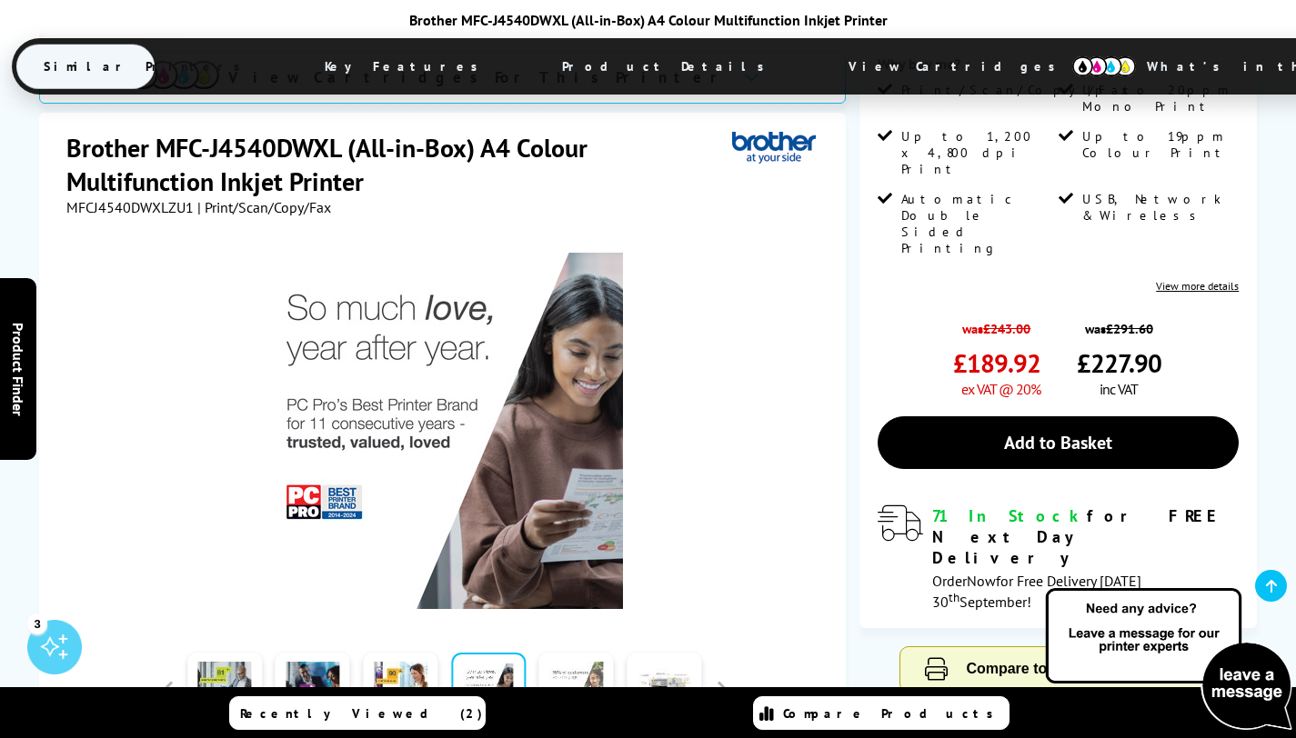
click at [578, 653] on link at bounding box center [576, 691] width 75 height 77
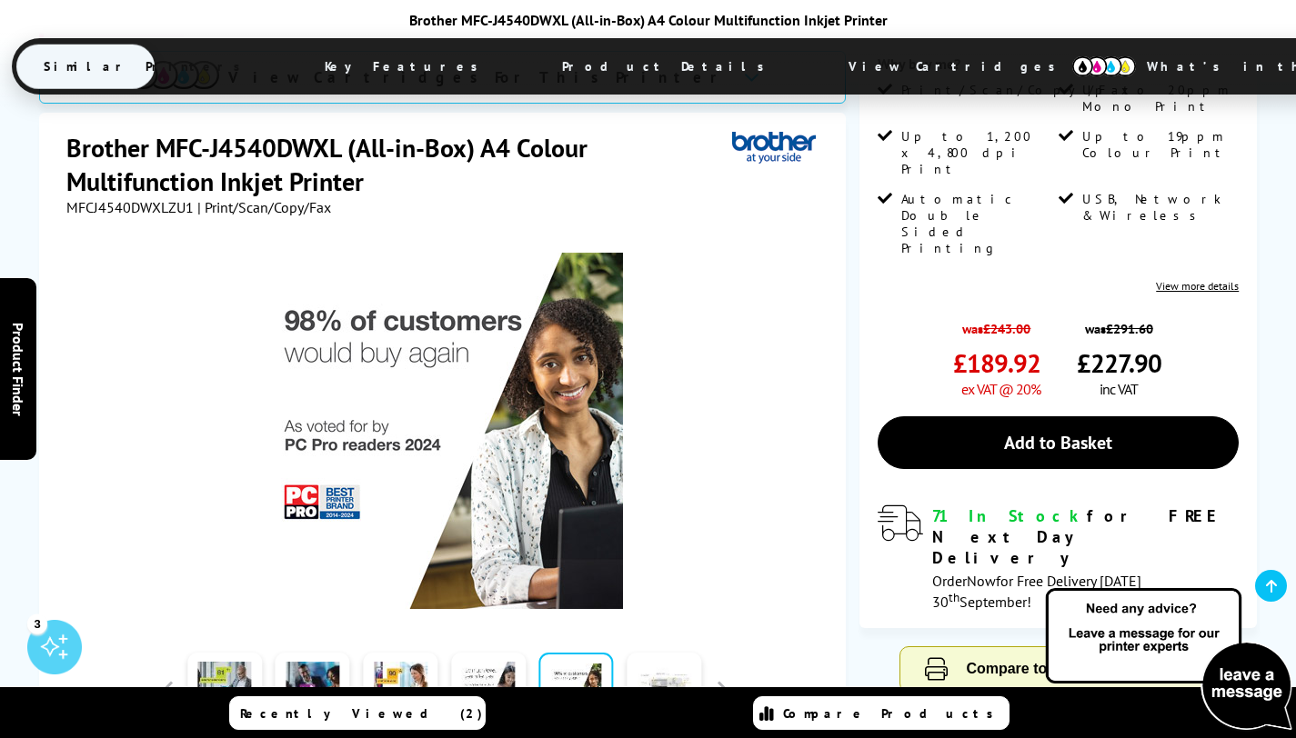
click at [672, 653] on link at bounding box center [663, 691] width 75 height 77
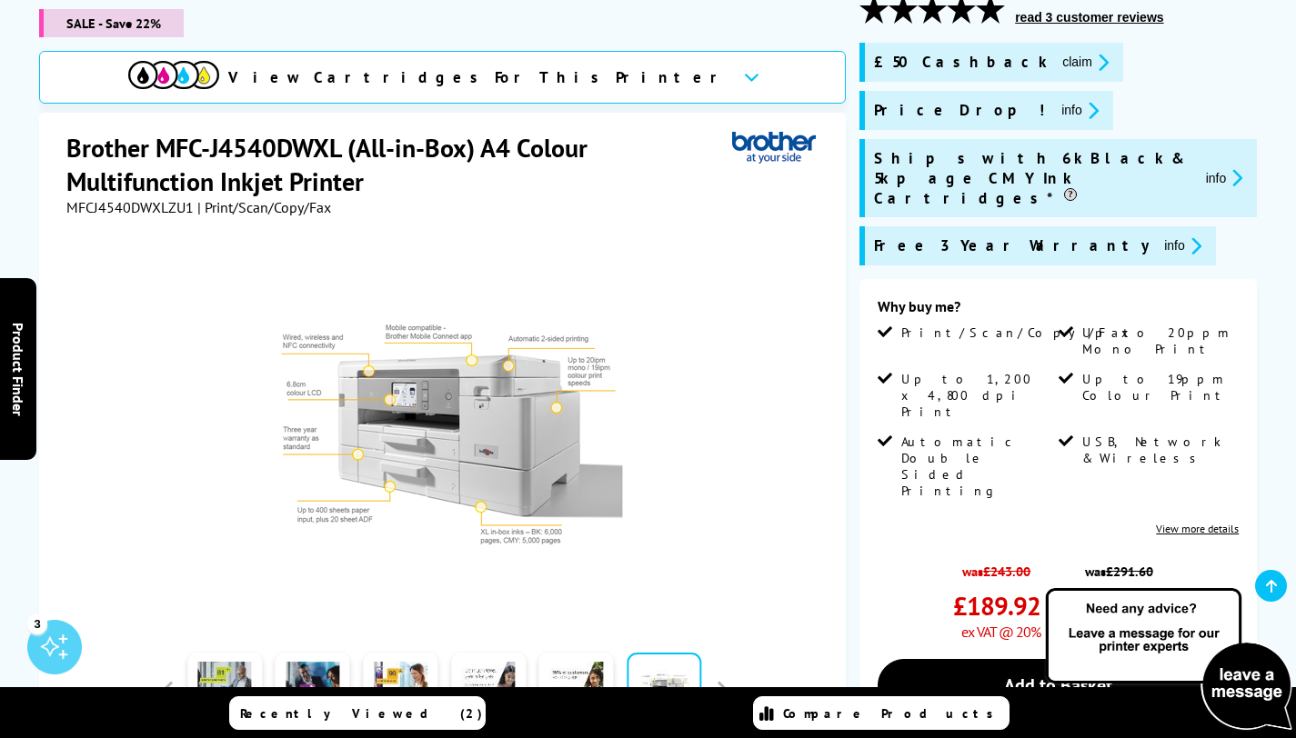
scroll to position [426, 0]
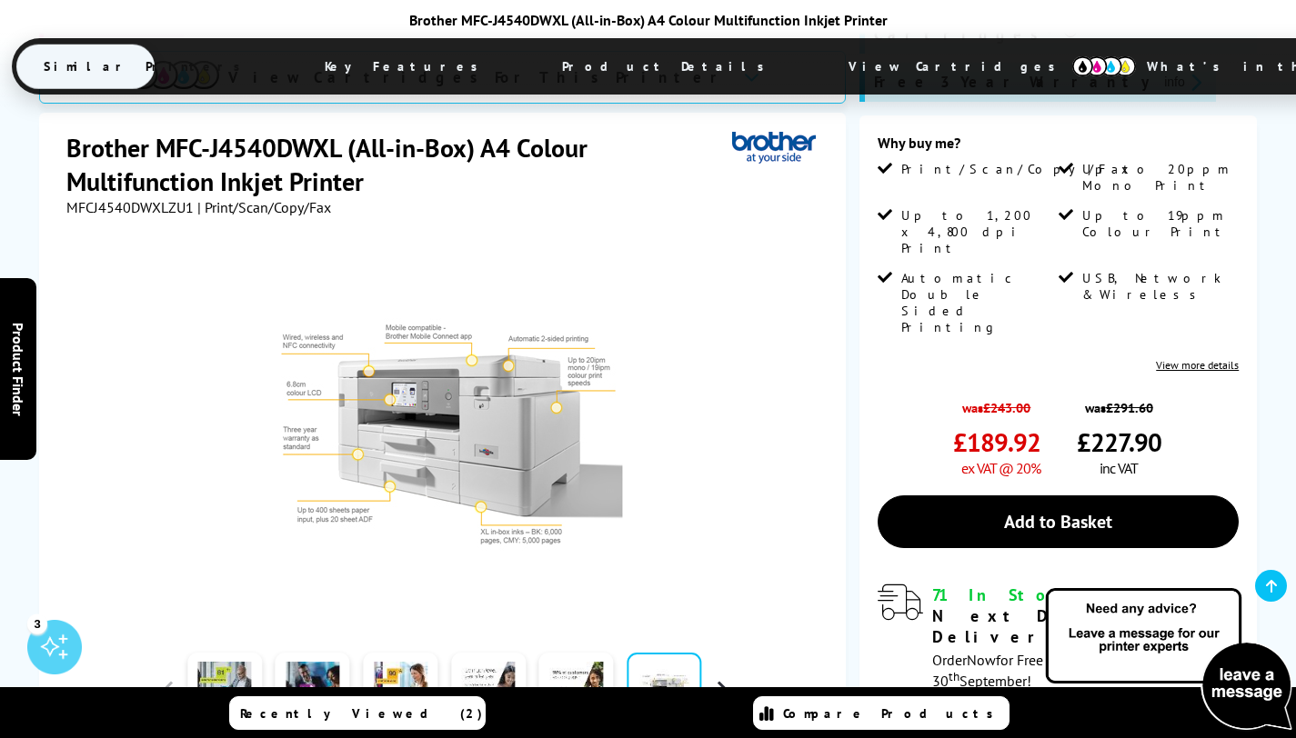
click at [716, 677] on button "button" at bounding box center [721, 690] width 27 height 27
click at [515, 653] on link at bounding box center [488, 691] width 75 height 77
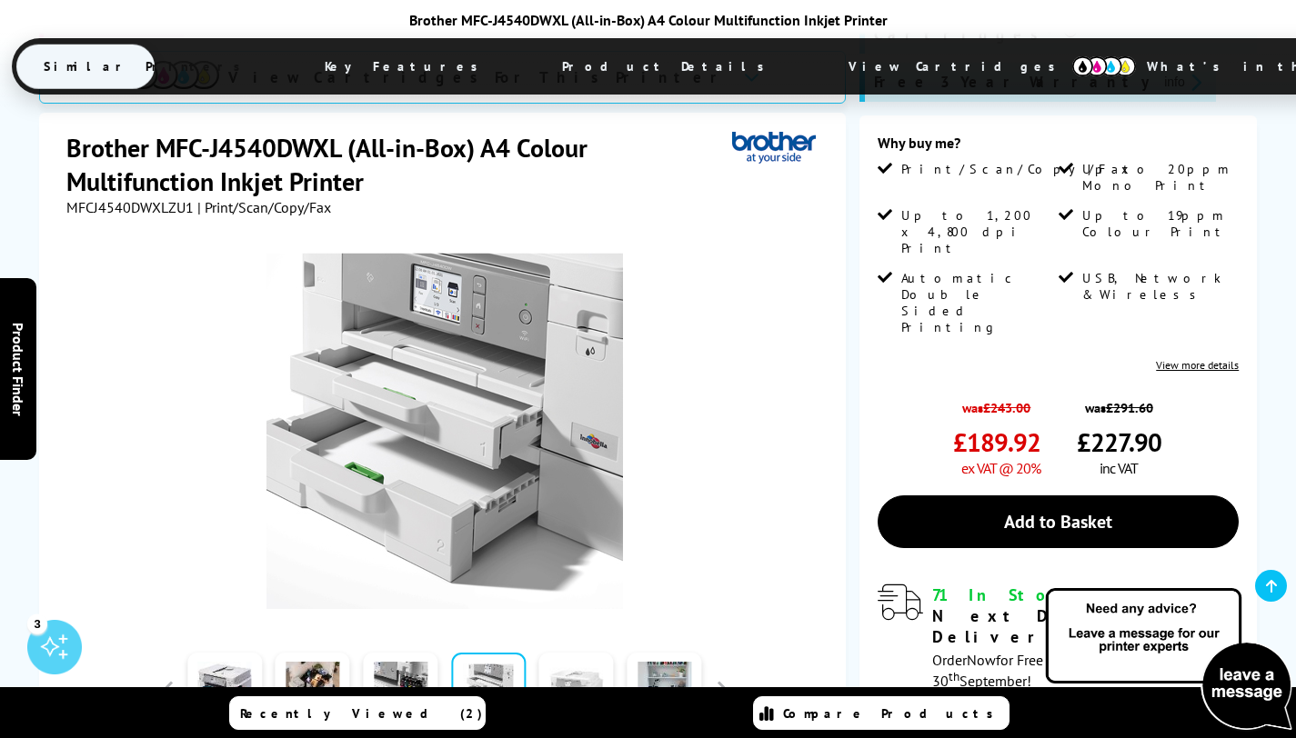
click at [597, 653] on link at bounding box center [576, 691] width 75 height 77
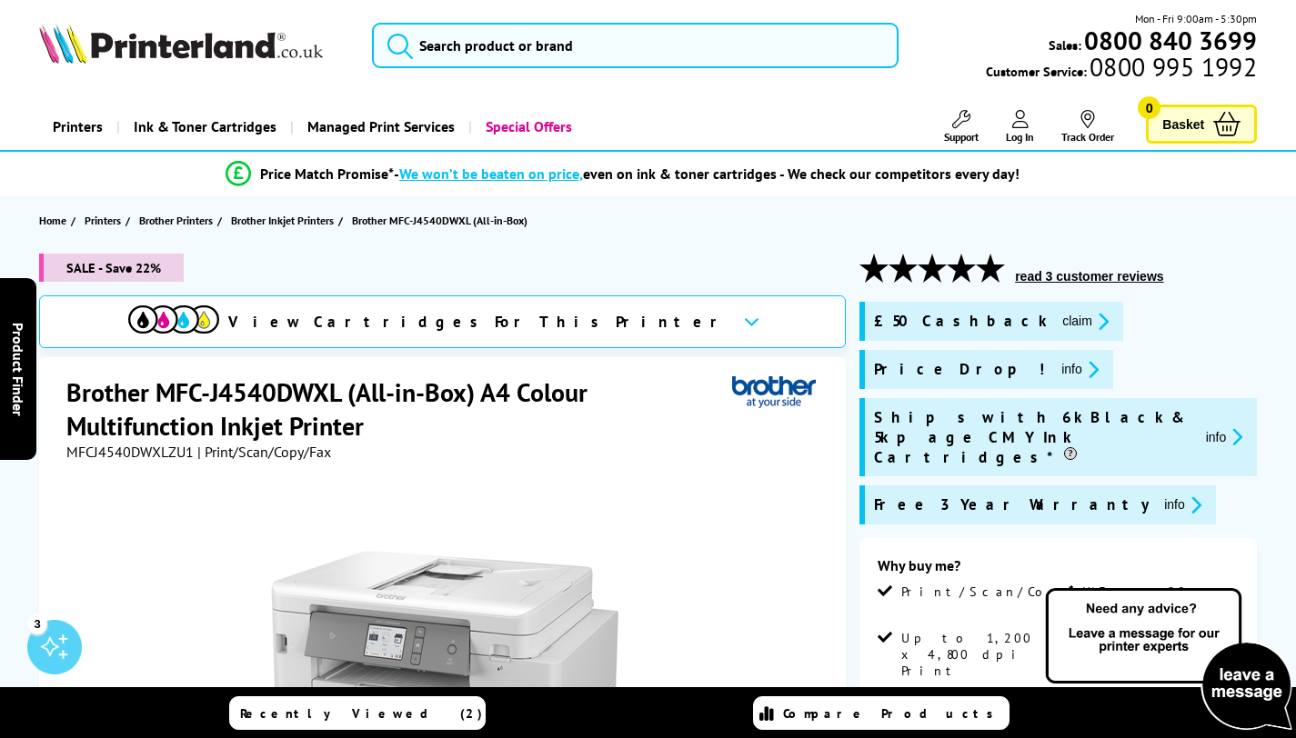
scroll to position [0, 0]
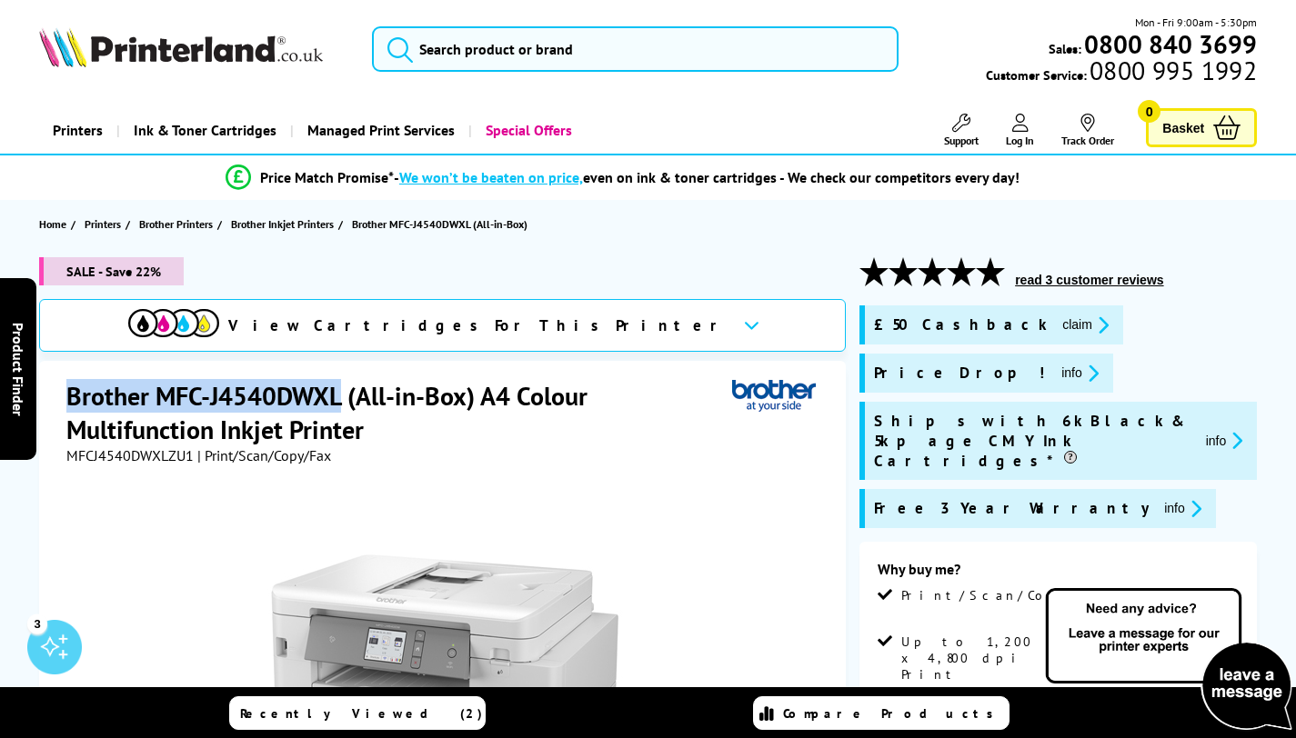
drag, startPoint x: 65, startPoint y: 400, endPoint x: 341, endPoint y: 400, distance: 275.5
click at [341, 400] on h1 "Brother MFC-J4540DWXL (All-in-Box) A4 Colour Multifunction Inkjet Printer" at bounding box center [399, 412] width 666 height 67
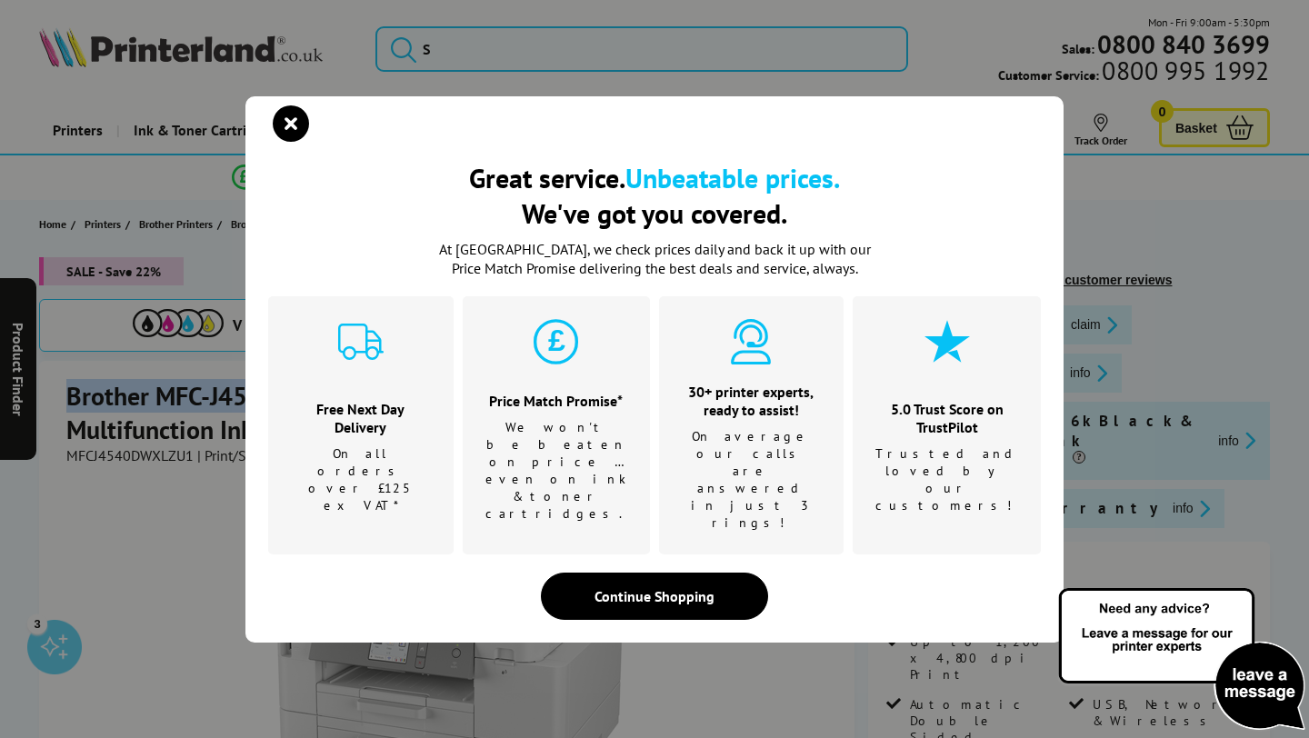
copy h1 "Brother MFC-J4540DWXL"
click at [288, 142] on icon "close modal" at bounding box center [291, 123] width 36 height 36
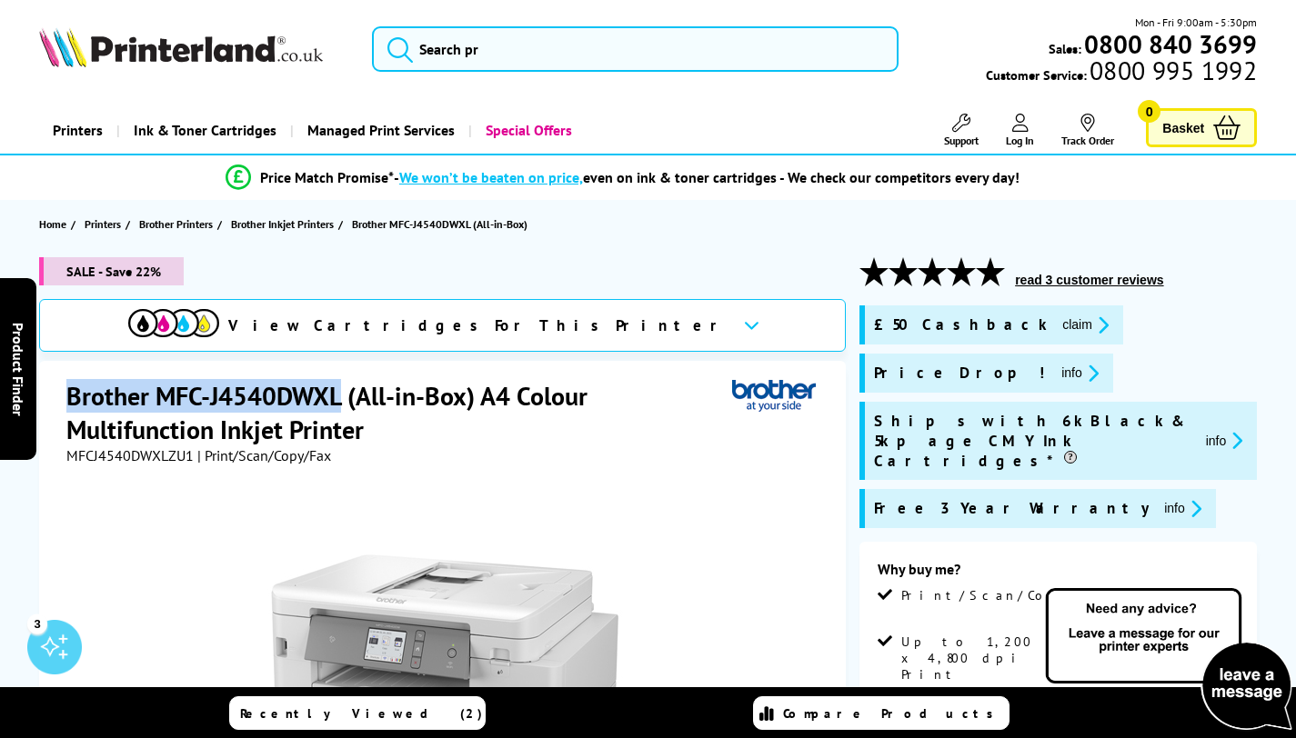
copy h1 "Brother MFC-J4540DWXL"
